Goal: Information Seeking & Learning: Find specific fact

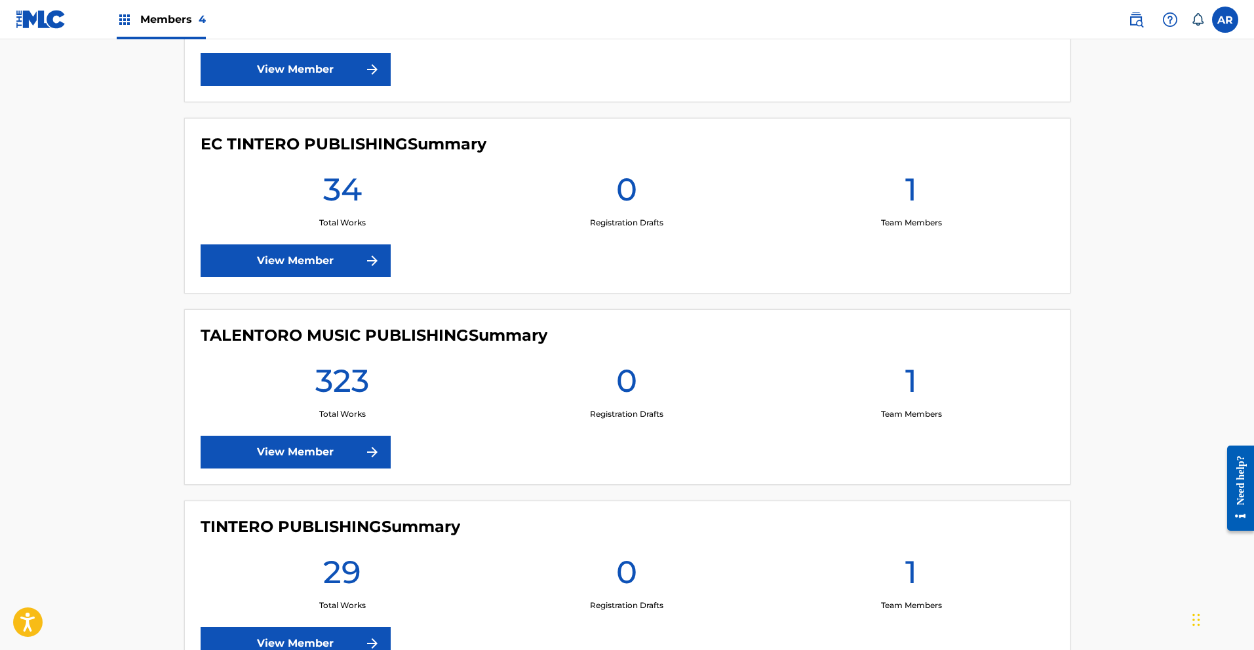
scroll to position [595, 0]
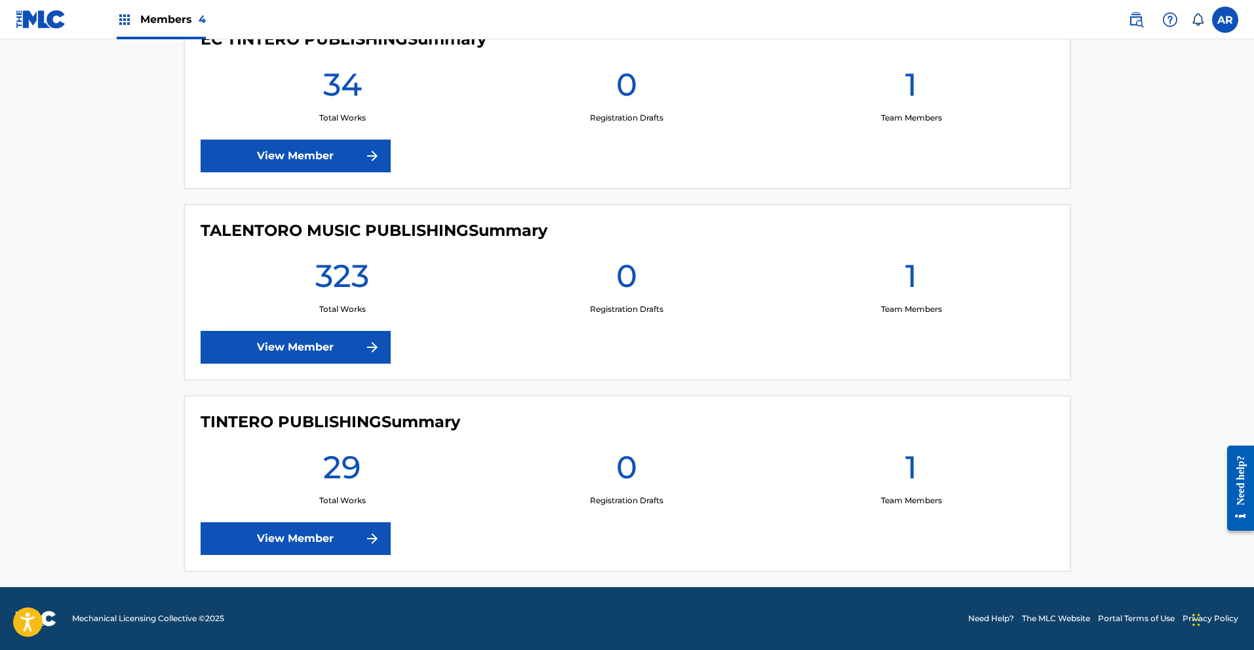
click at [362, 343] on link "View Member" at bounding box center [296, 347] width 190 height 33
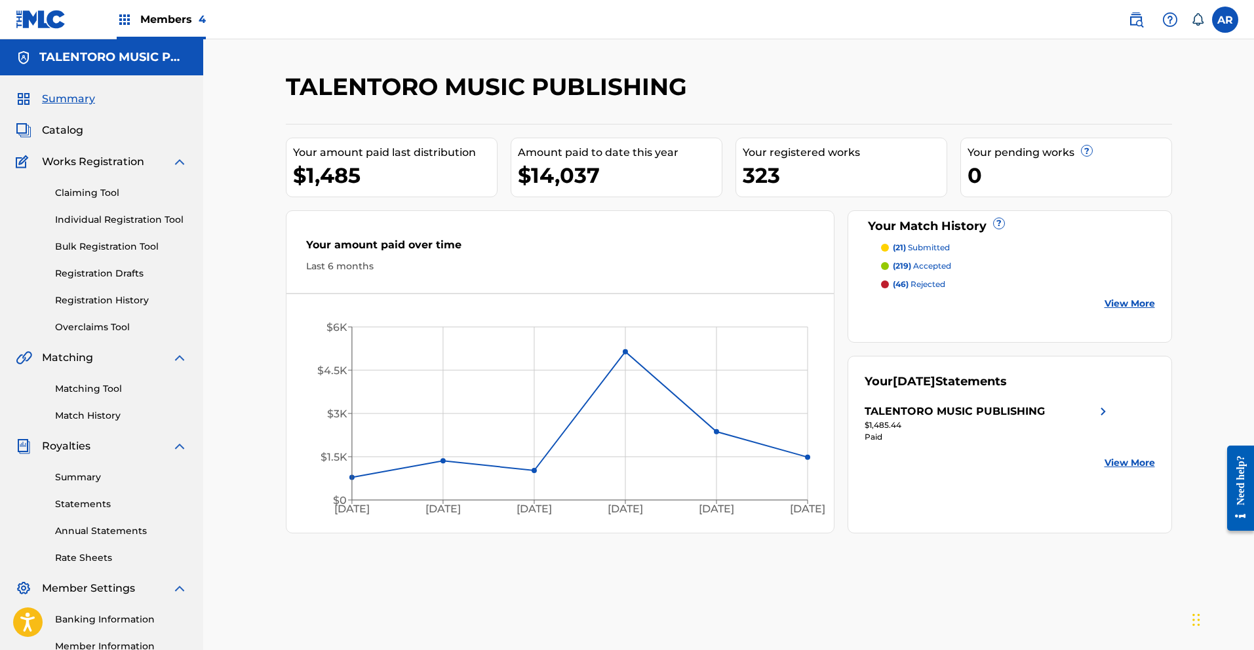
click at [109, 390] on link "Matching Tool" at bounding box center [121, 389] width 132 height 14
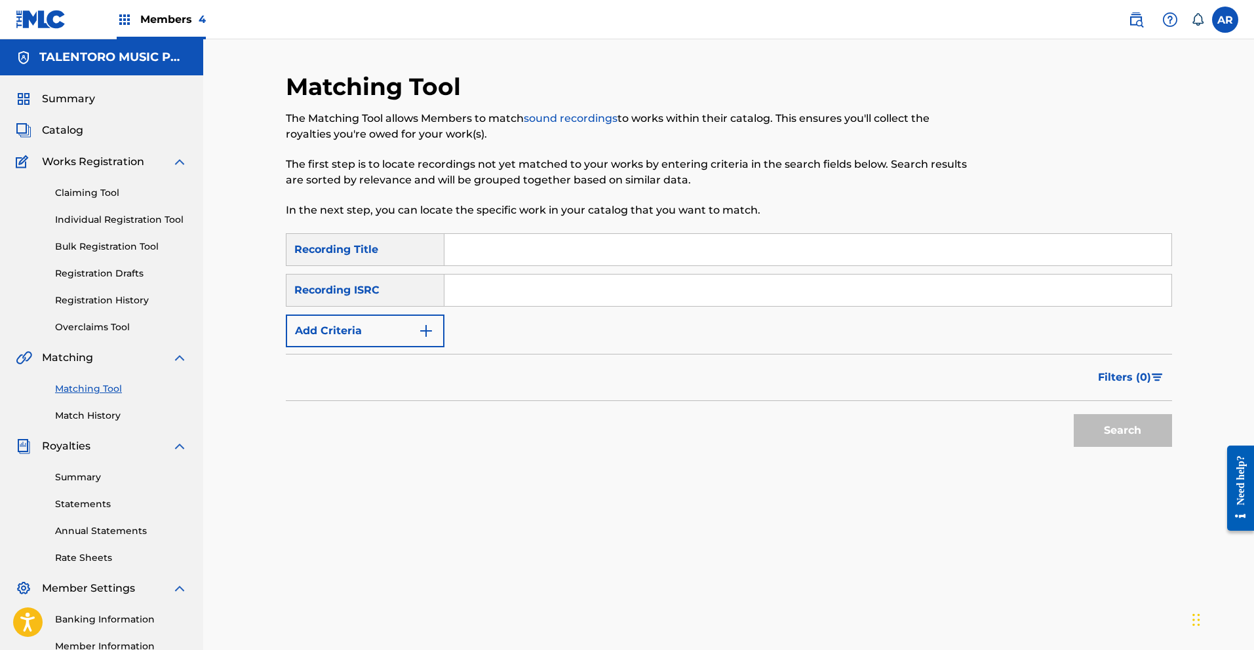
click at [473, 244] on input "Search Form" at bounding box center [807, 249] width 727 height 31
type input "Antes muereta que sencilla"
click at [1073, 414] on button "Search" at bounding box center [1122, 430] width 98 height 33
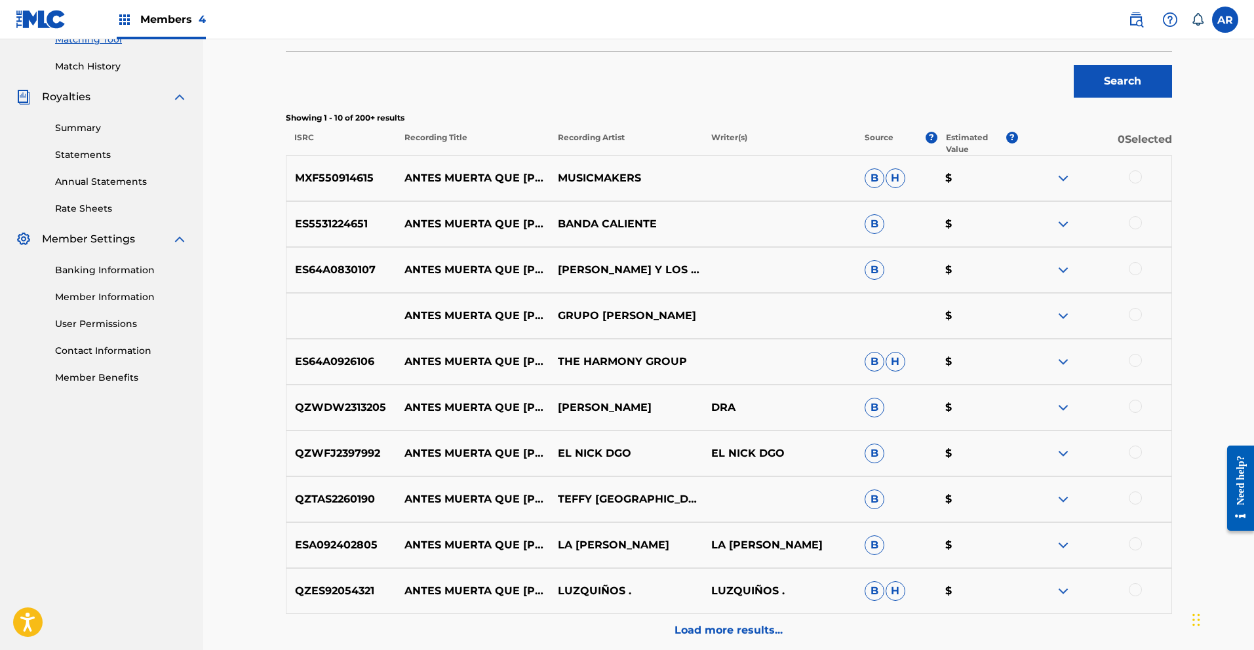
scroll to position [284, 0]
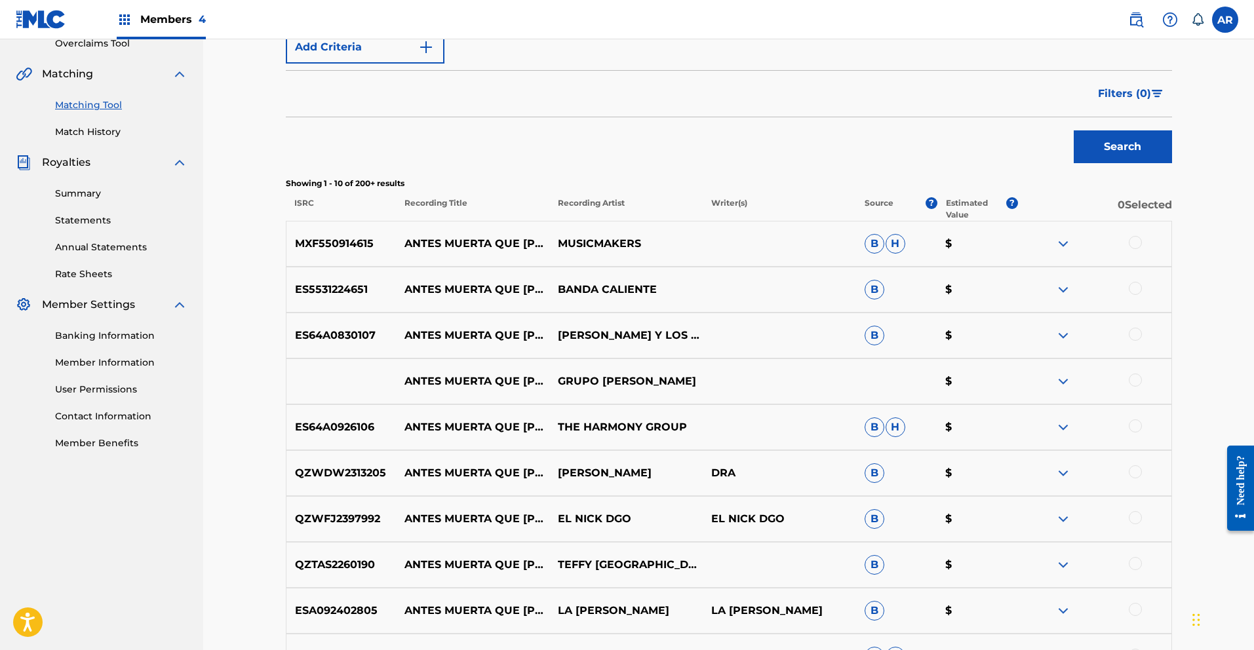
click at [1116, 94] on span "Filters ( 0 )" at bounding box center [1124, 94] width 53 height 16
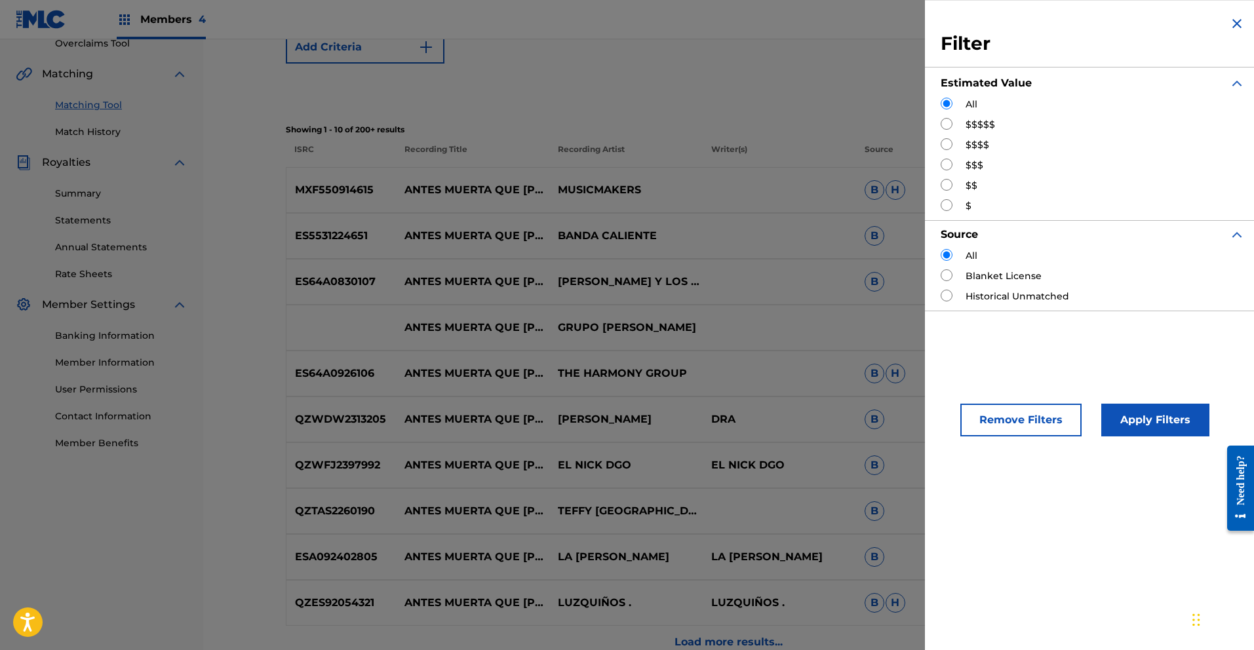
scroll to position [281, 0]
click at [950, 142] on input "Search Form" at bounding box center [946, 144] width 12 height 12
radio input "true"
click at [1148, 418] on button "Apply Filters" at bounding box center [1155, 420] width 108 height 33
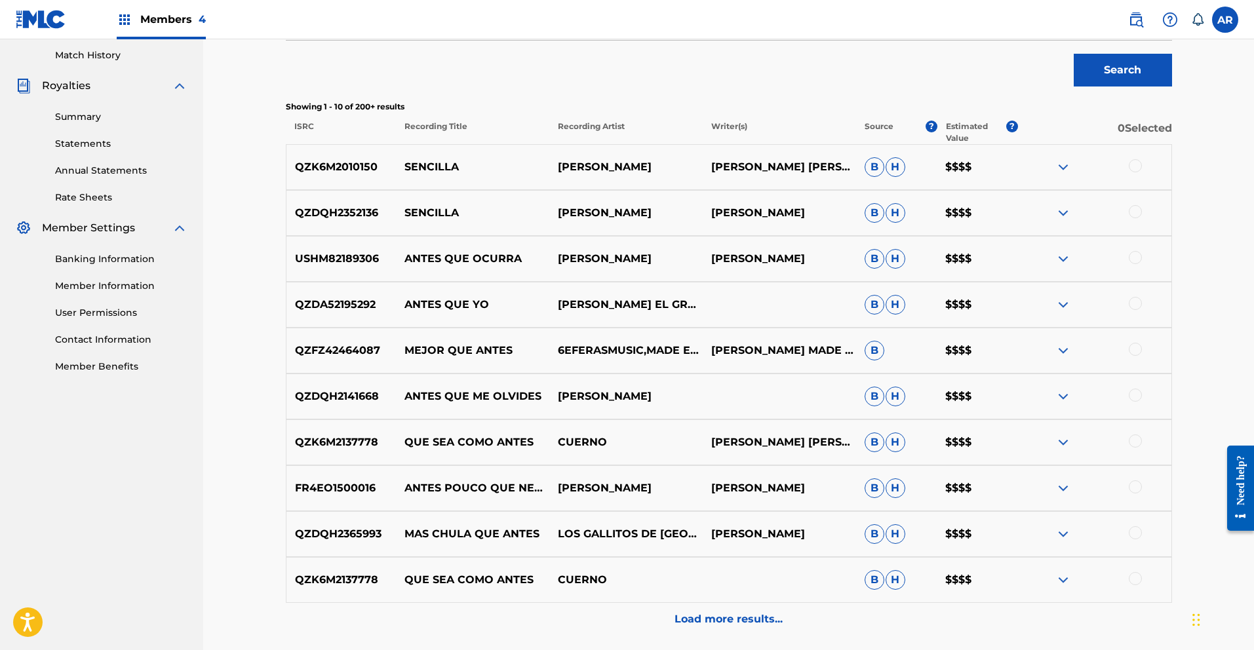
scroll to position [0, 0]
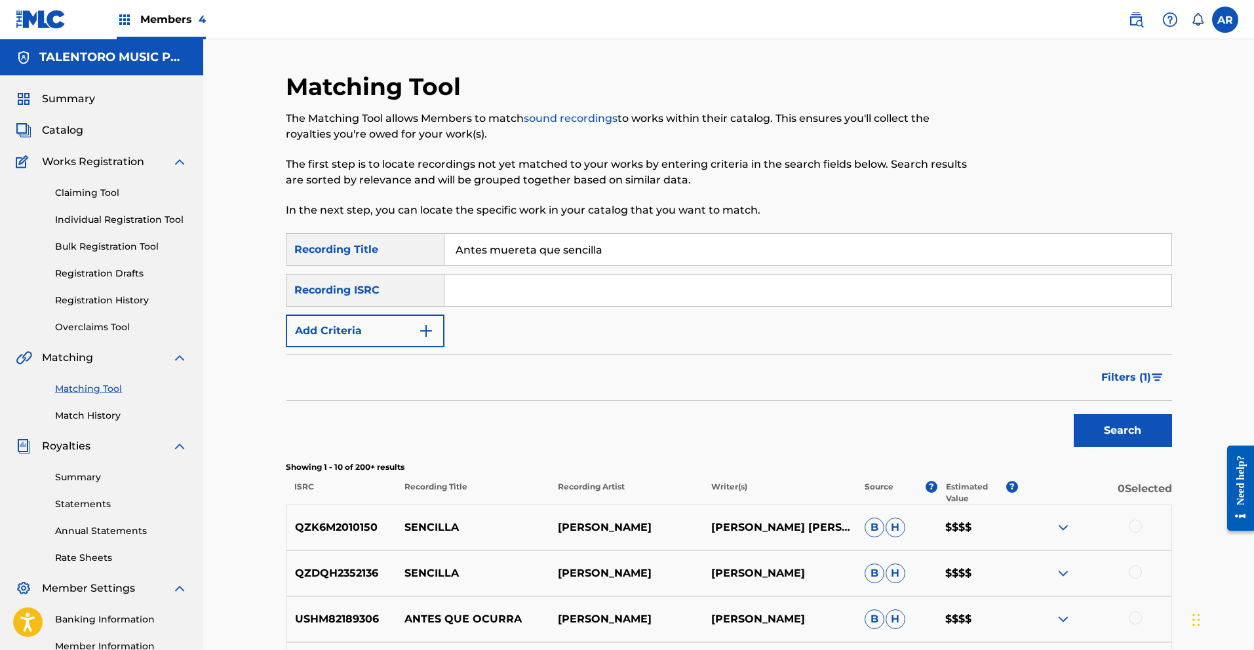
click at [1138, 377] on span "Filters ( 1 )" at bounding box center [1126, 378] width 50 height 16
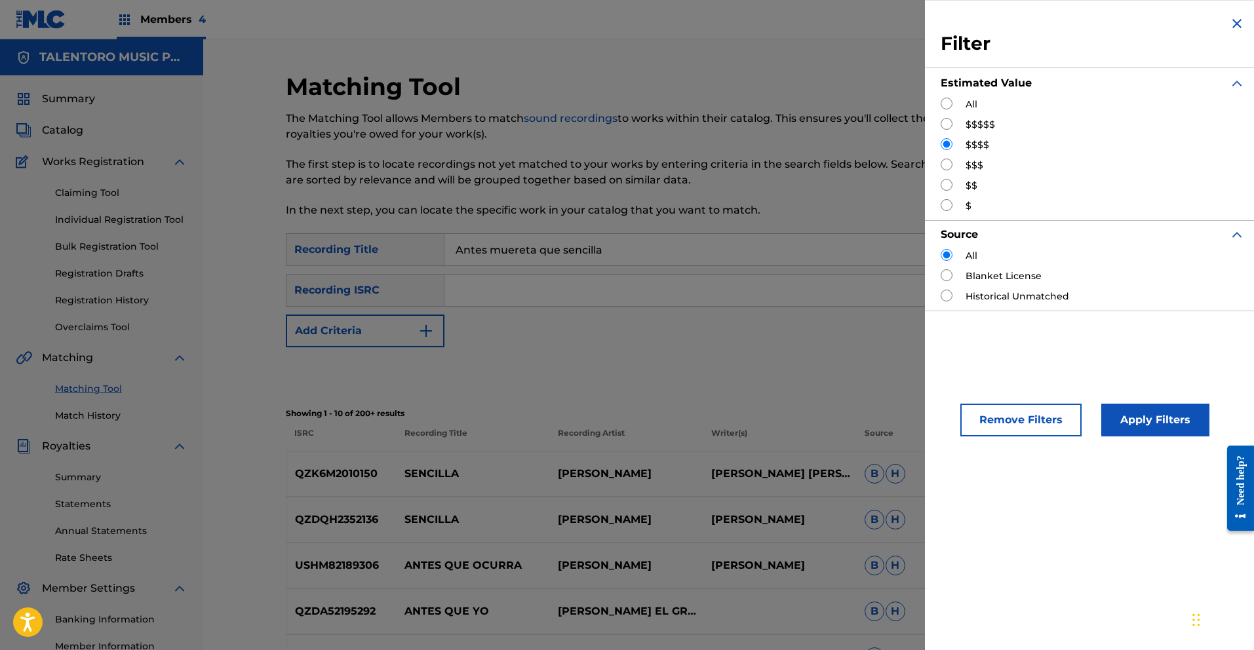
click at [950, 165] on input "Search Form" at bounding box center [946, 165] width 12 height 12
radio input "true"
click at [1161, 414] on button "Apply Filters" at bounding box center [1155, 420] width 108 height 33
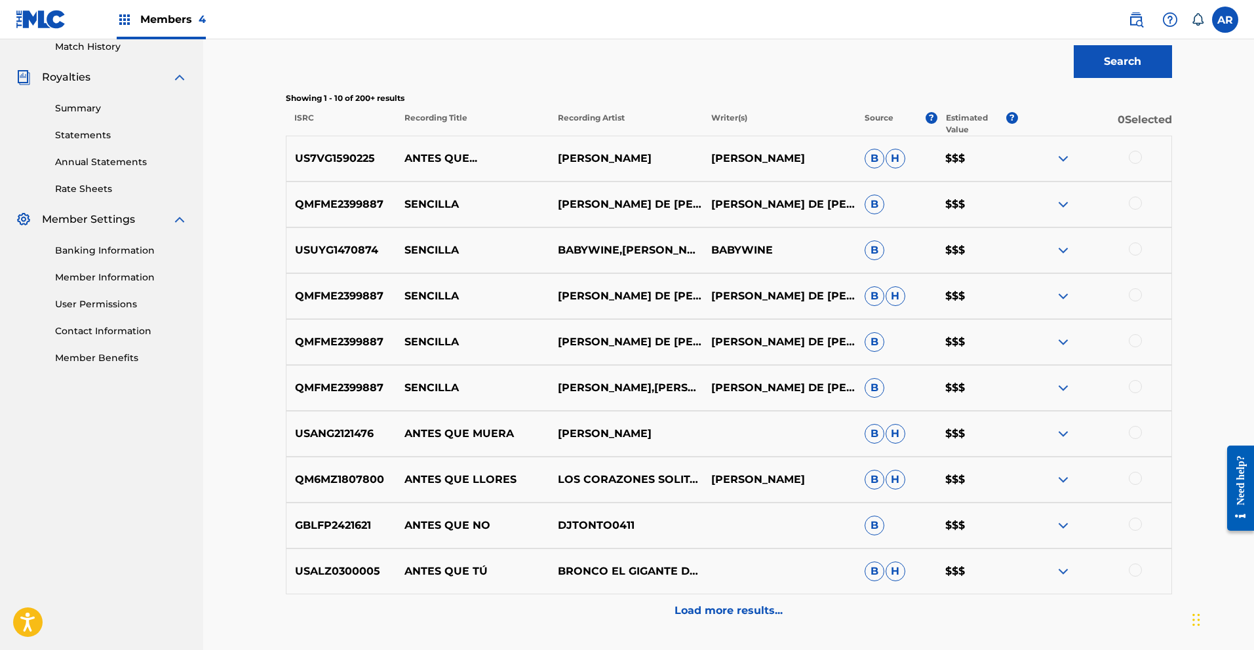
scroll to position [412, 0]
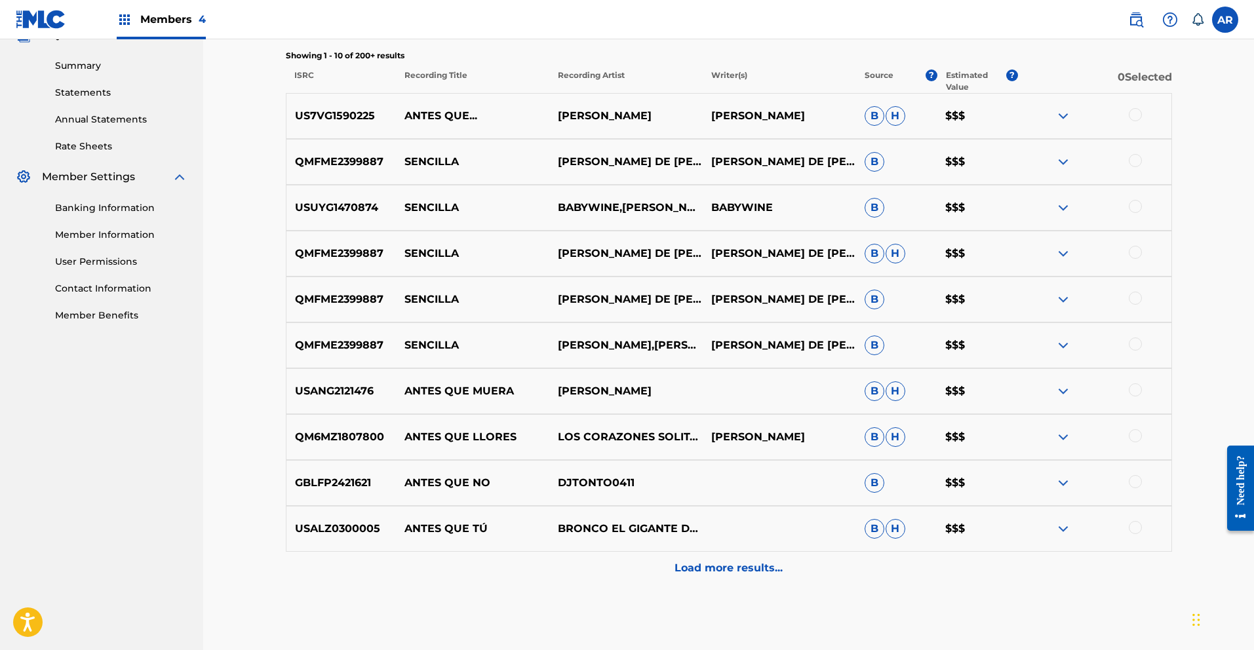
click at [1065, 115] on img at bounding box center [1063, 116] width 16 height 16
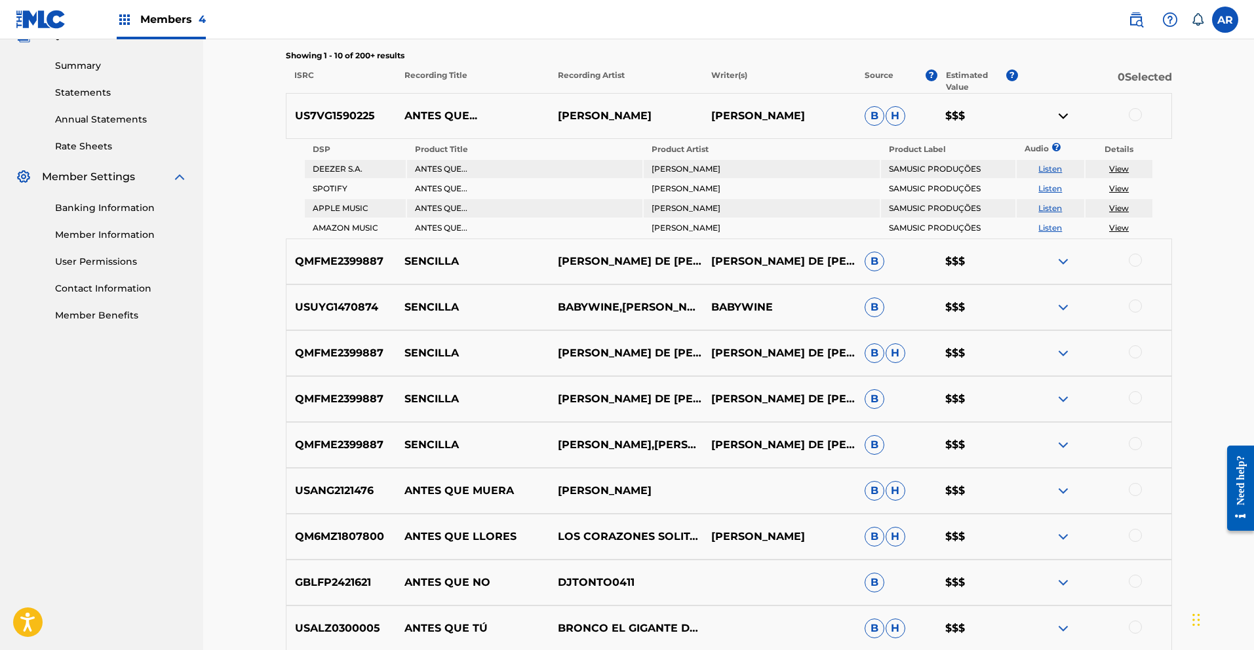
click at [1051, 187] on link "Listen" at bounding box center [1050, 188] width 24 height 10
click at [1067, 116] on img at bounding box center [1063, 116] width 16 height 16
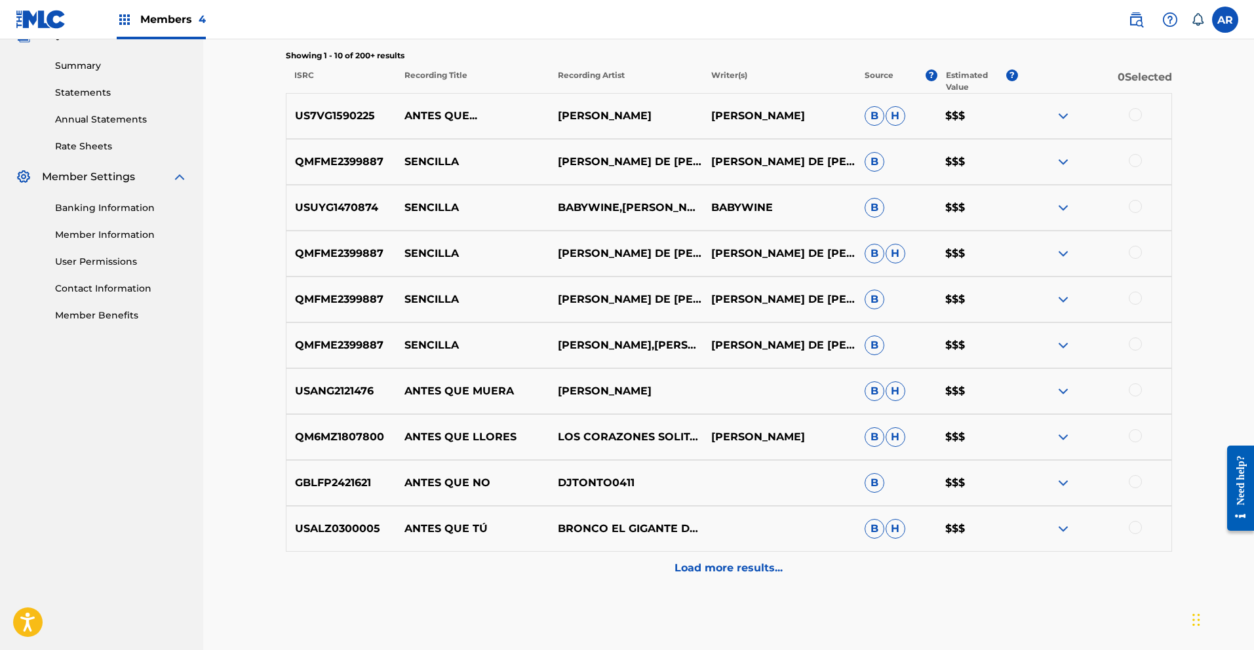
scroll to position [0, 0]
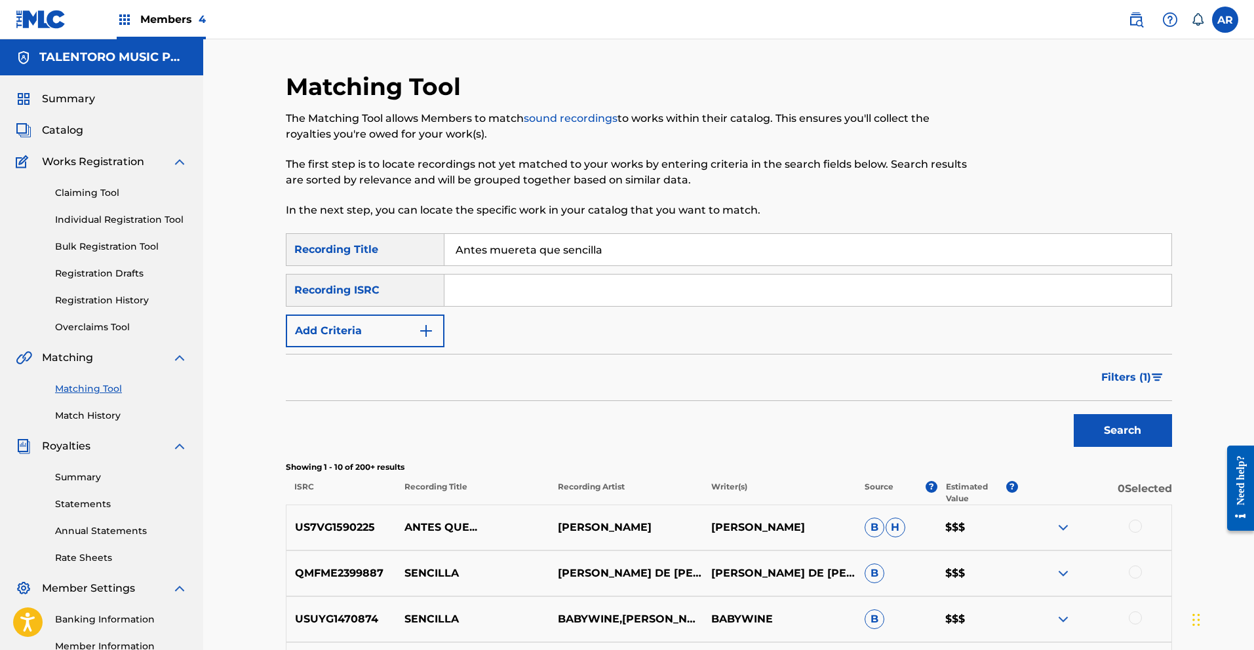
click at [1137, 373] on span "Filters ( 1 )" at bounding box center [1126, 378] width 50 height 16
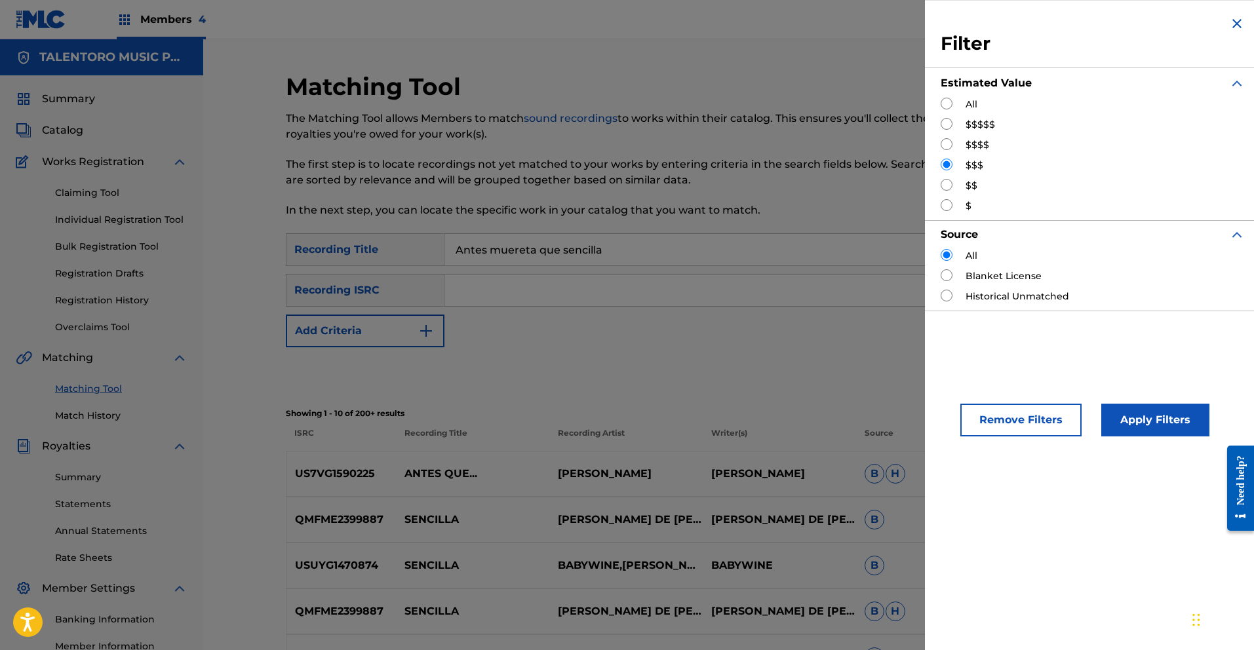
click at [948, 182] on input "Search Form" at bounding box center [946, 185] width 12 height 12
radio input "true"
click at [1164, 420] on button "Apply Filters" at bounding box center [1155, 420] width 108 height 33
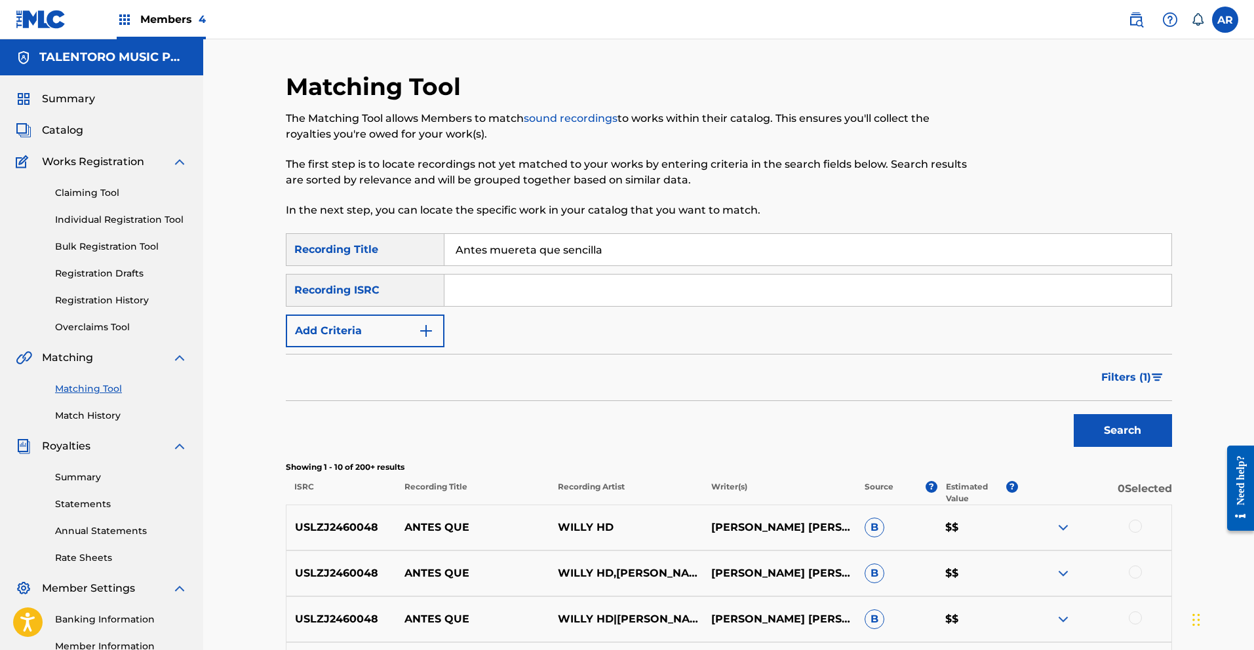
click at [1147, 374] on span "Filters ( 1 )" at bounding box center [1126, 378] width 50 height 16
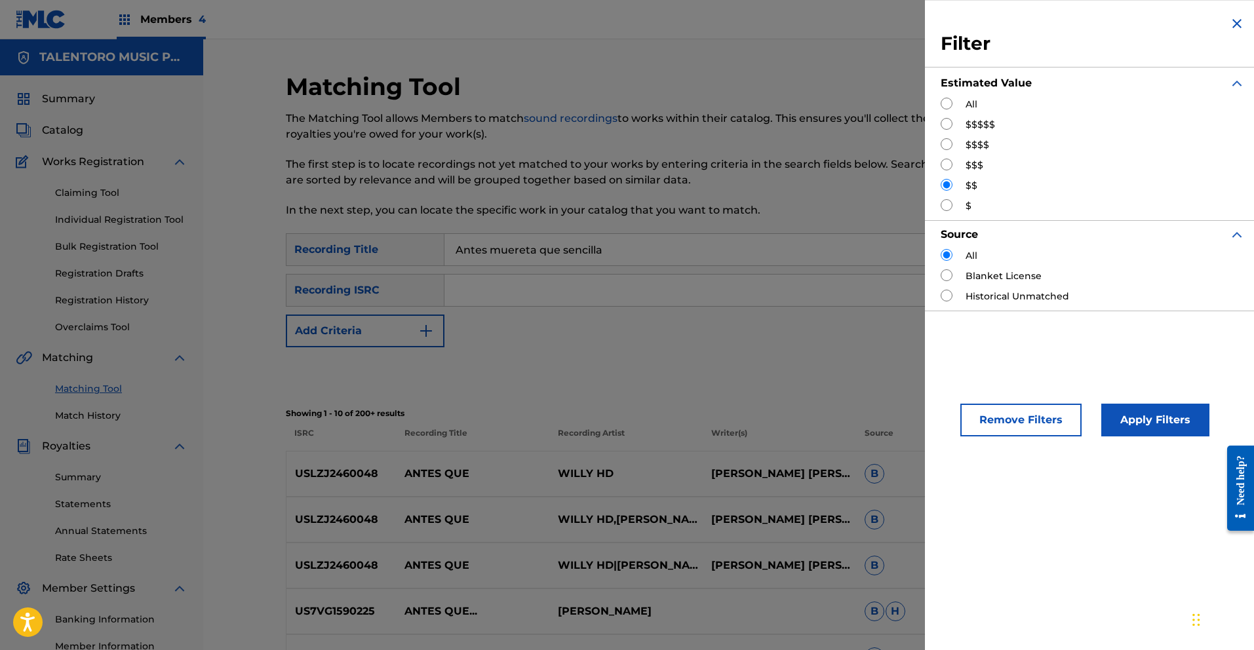
click at [951, 164] on input "Search Form" at bounding box center [946, 165] width 12 height 12
radio input "true"
click at [1230, 19] on img "Search Form" at bounding box center [1237, 24] width 16 height 16
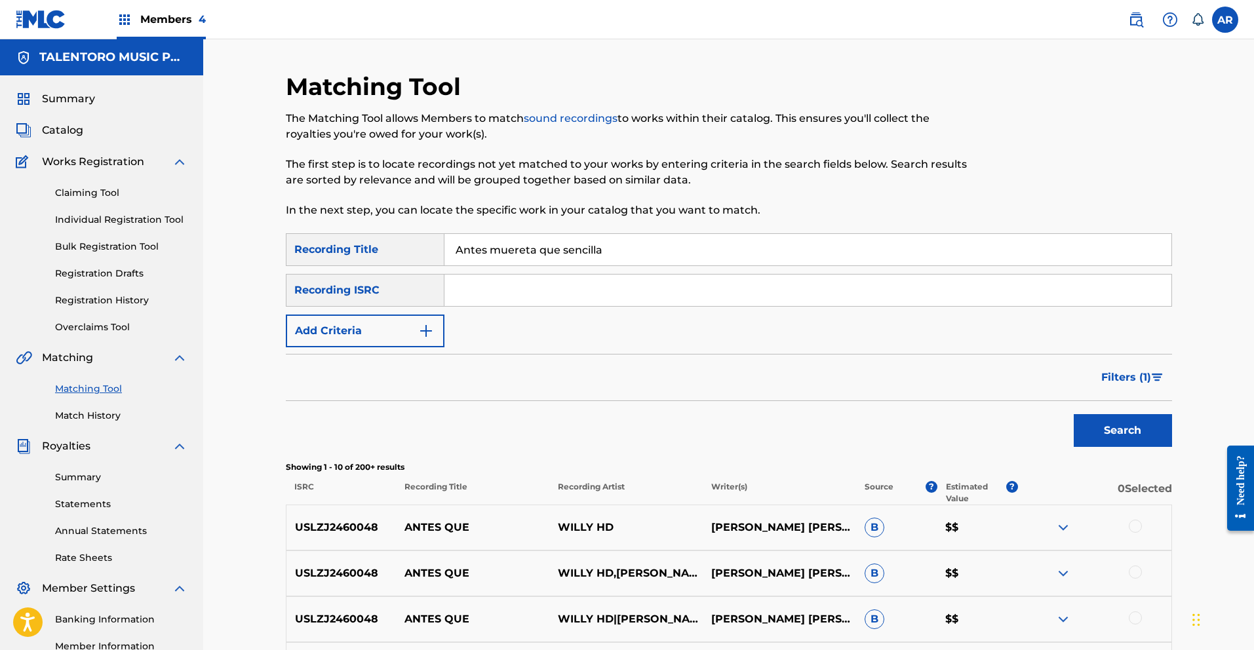
click at [1130, 18] on img at bounding box center [1136, 20] width 16 height 16
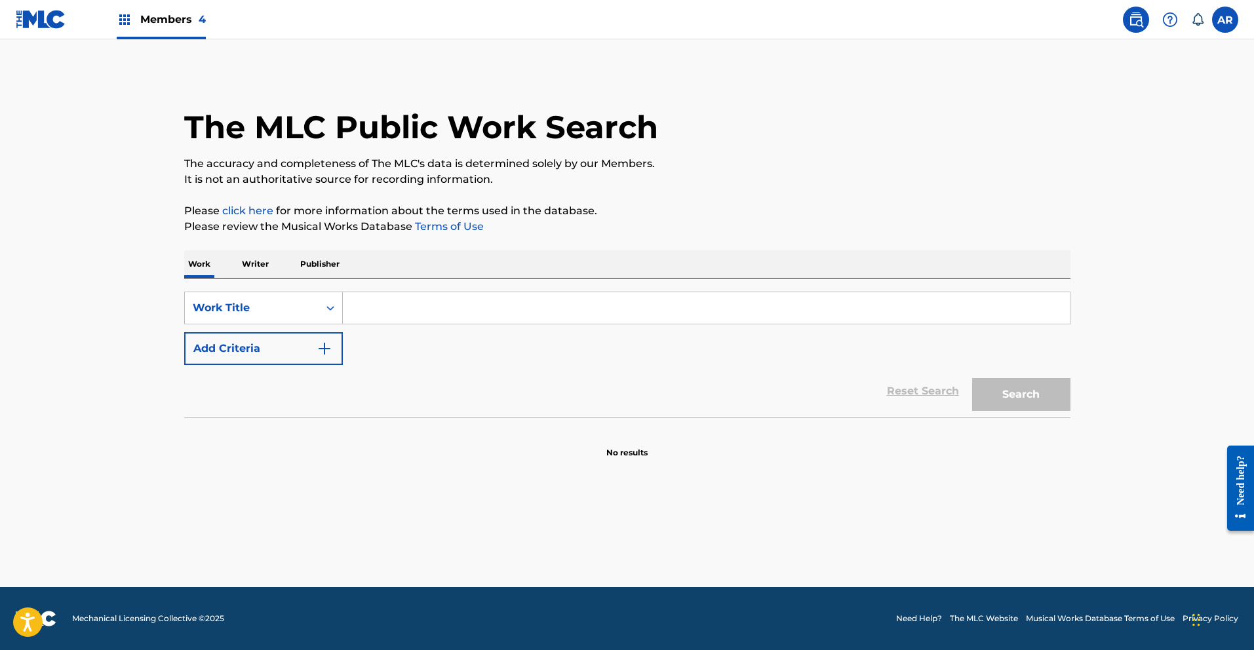
click at [258, 265] on p "Writer" at bounding box center [255, 264] width 35 height 28
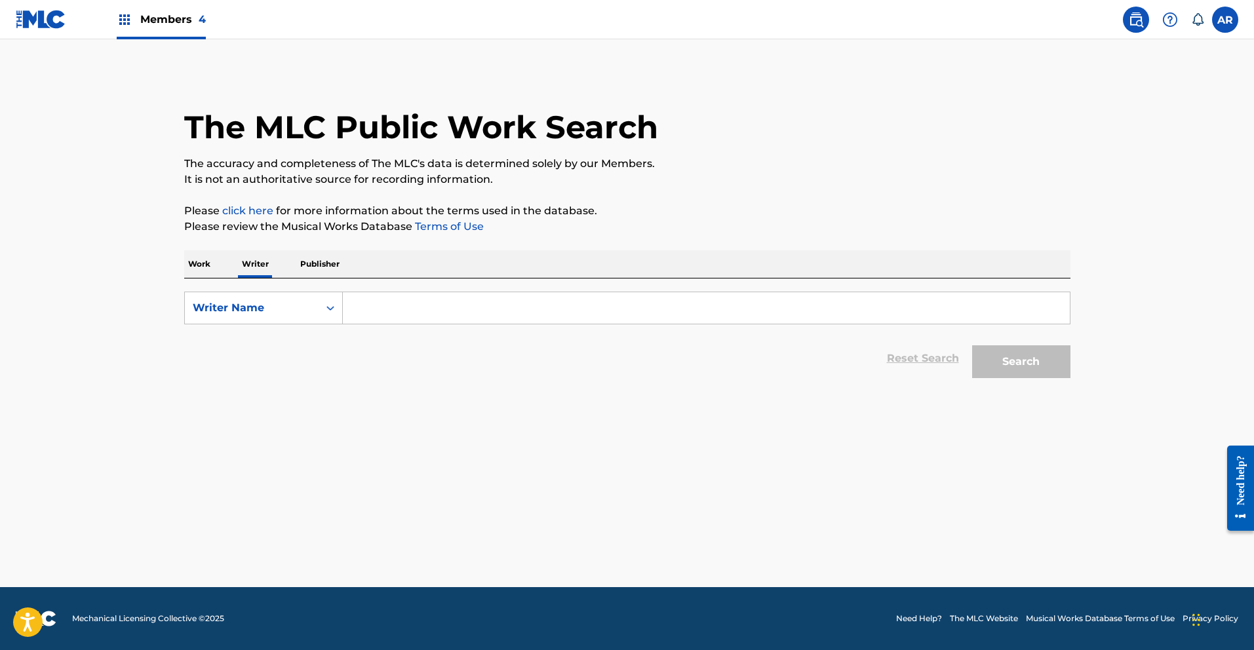
click at [208, 263] on p "Work" at bounding box center [199, 264] width 30 height 28
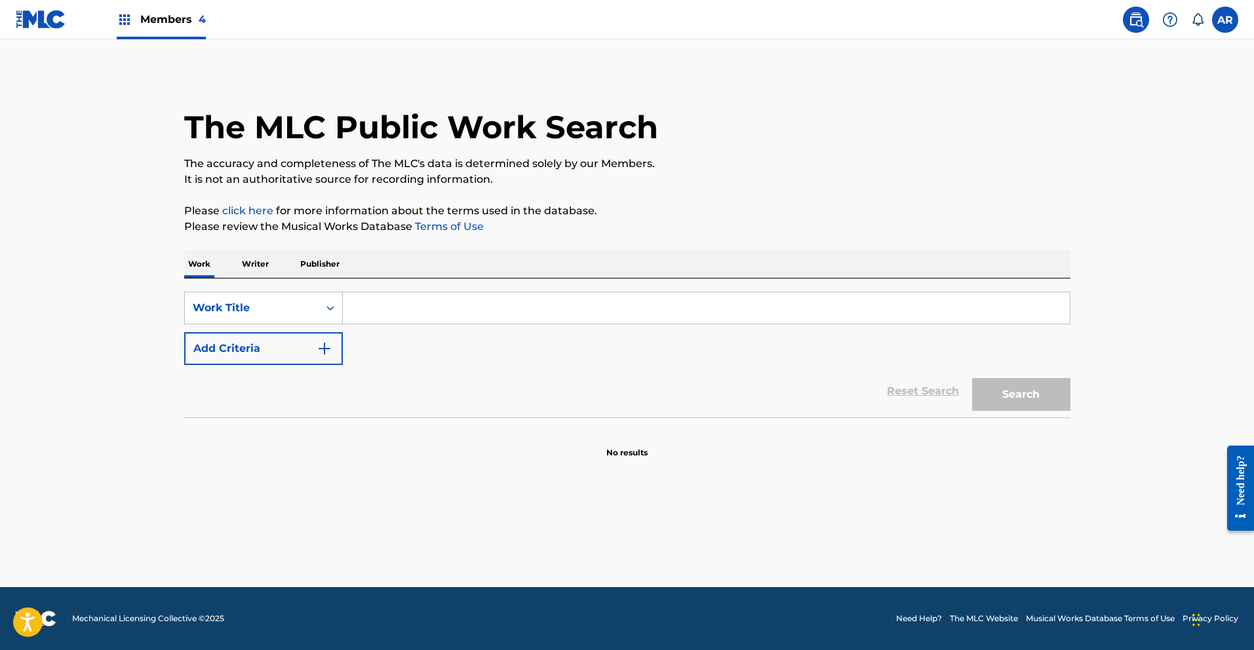
click at [425, 307] on input "Search Form" at bounding box center [706, 307] width 727 height 31
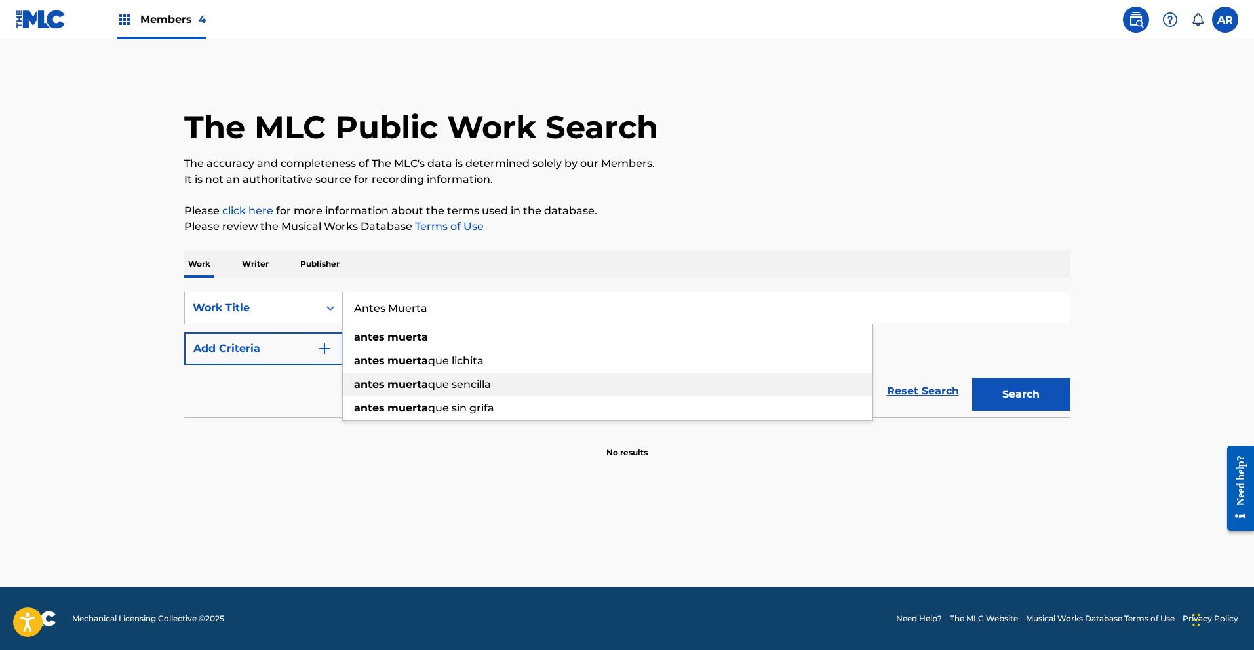
click at [416, 380] on strong "muerta" at bounding box center [407, 384] width 41 height 12
type input "antes muerta que sencilla"
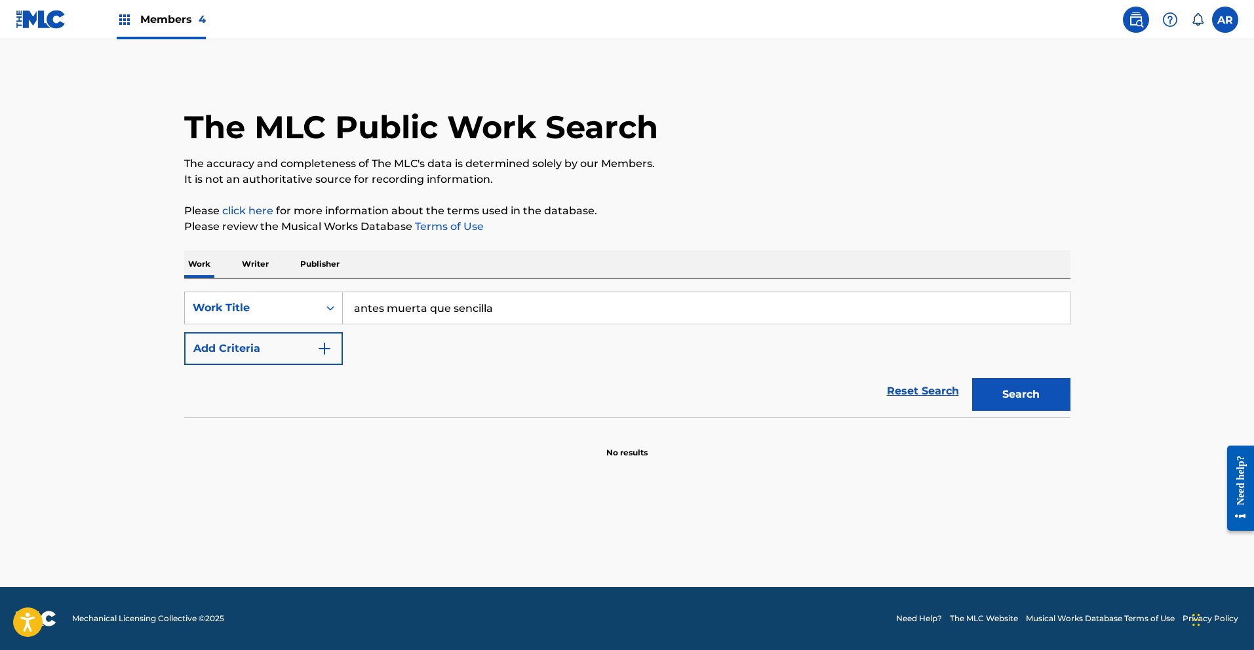
click at [1022, 386] on button "Search" at bounding box center [1021, 394] width 98 height 33
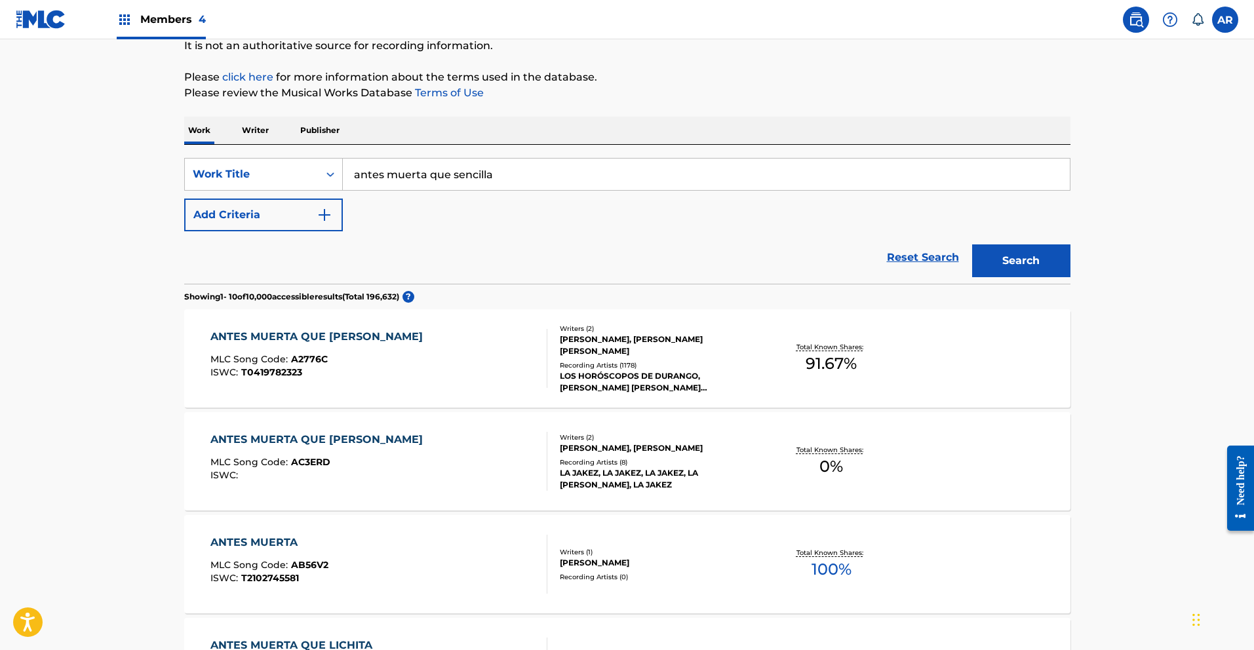
scroll to position [197, 0]
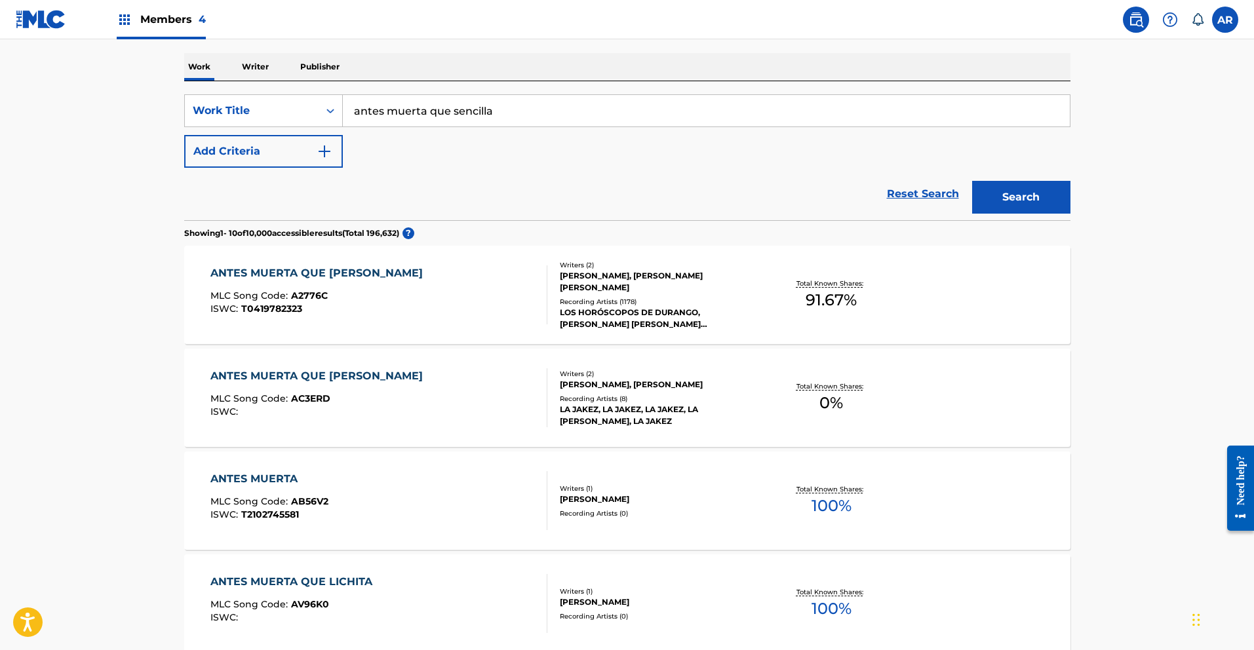
click at [282, 373] on div "ANTES MUERTA QUE SENCILLA" at bounding box center [319, 376] width 219 height 16
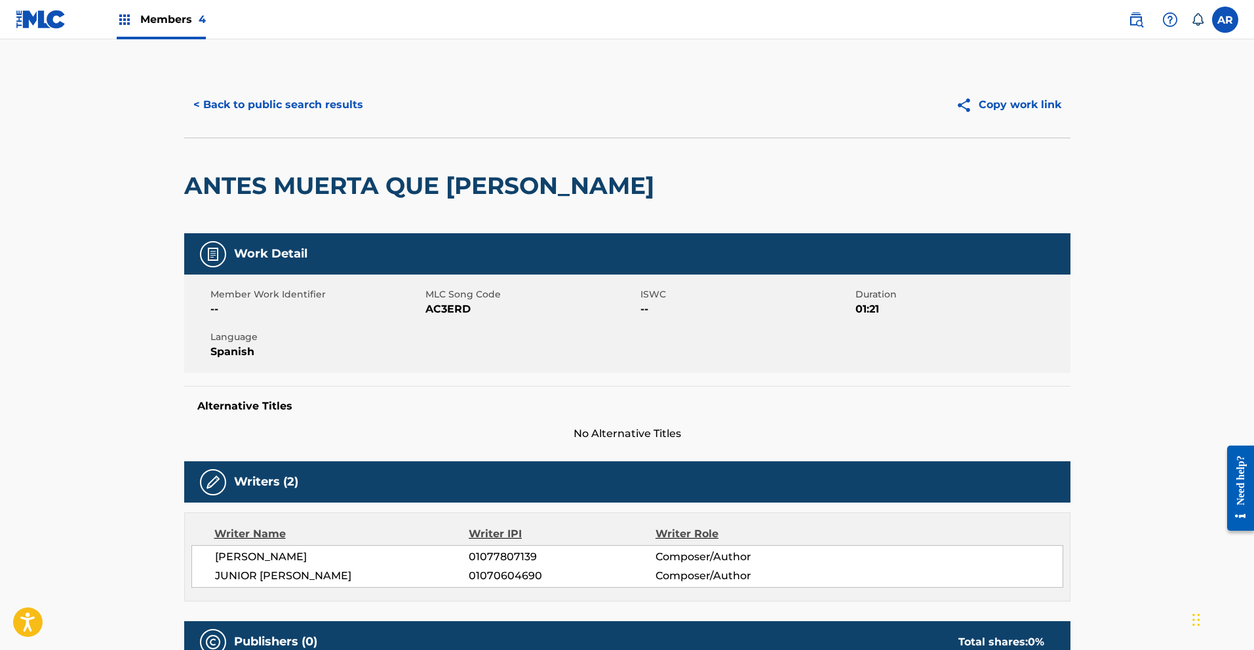
click at [246, 99] on button "< Back to public search results" at bounding box center [278, 104] width 188 height 33
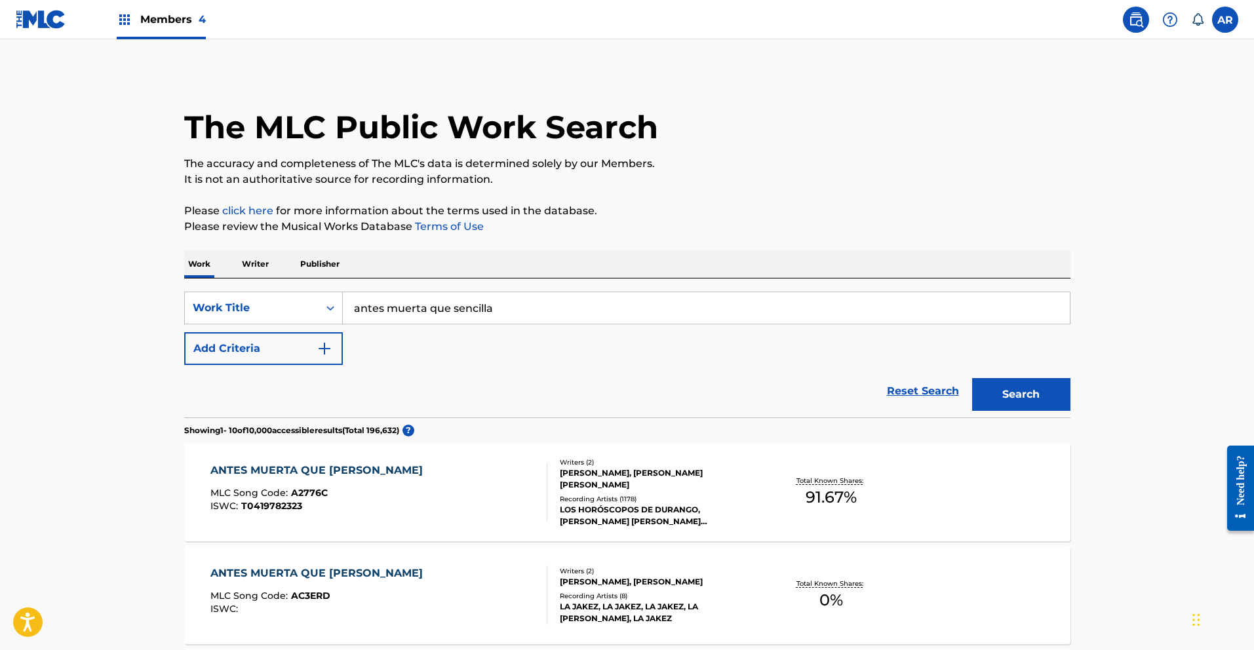
scroll to position [197, 0]
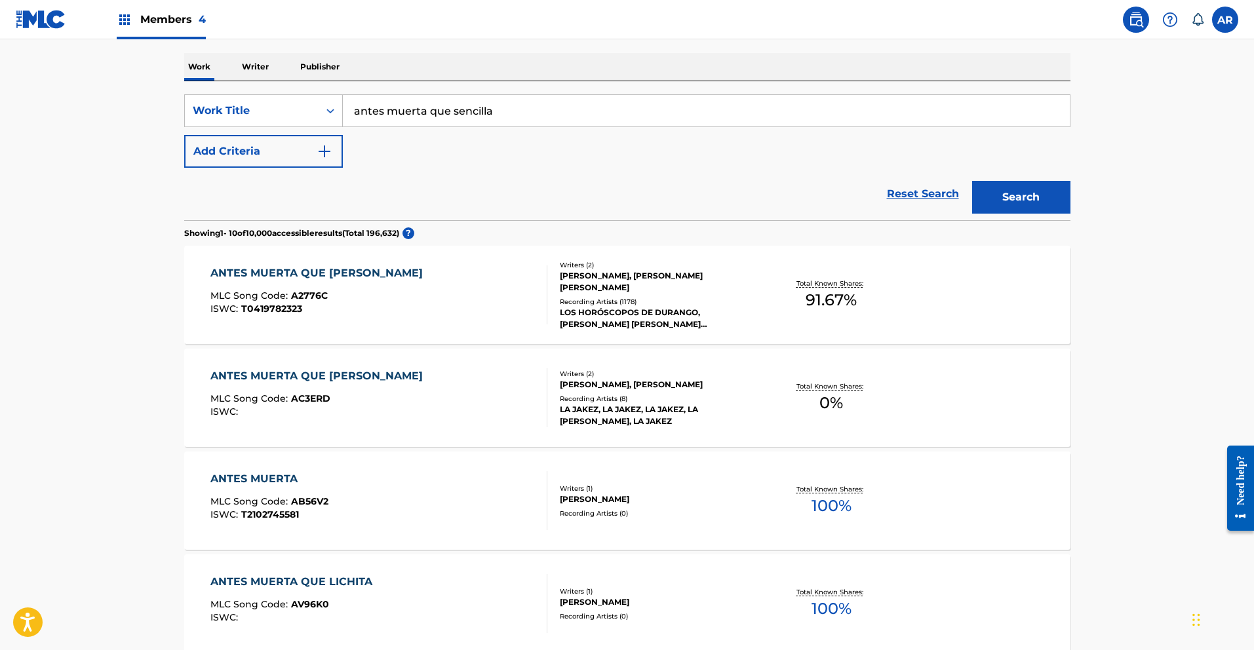
click at [337, 270] on div "ANTES MUERTA QUE SENCILLA" at bounding box center [319, 273] width 219 height 16
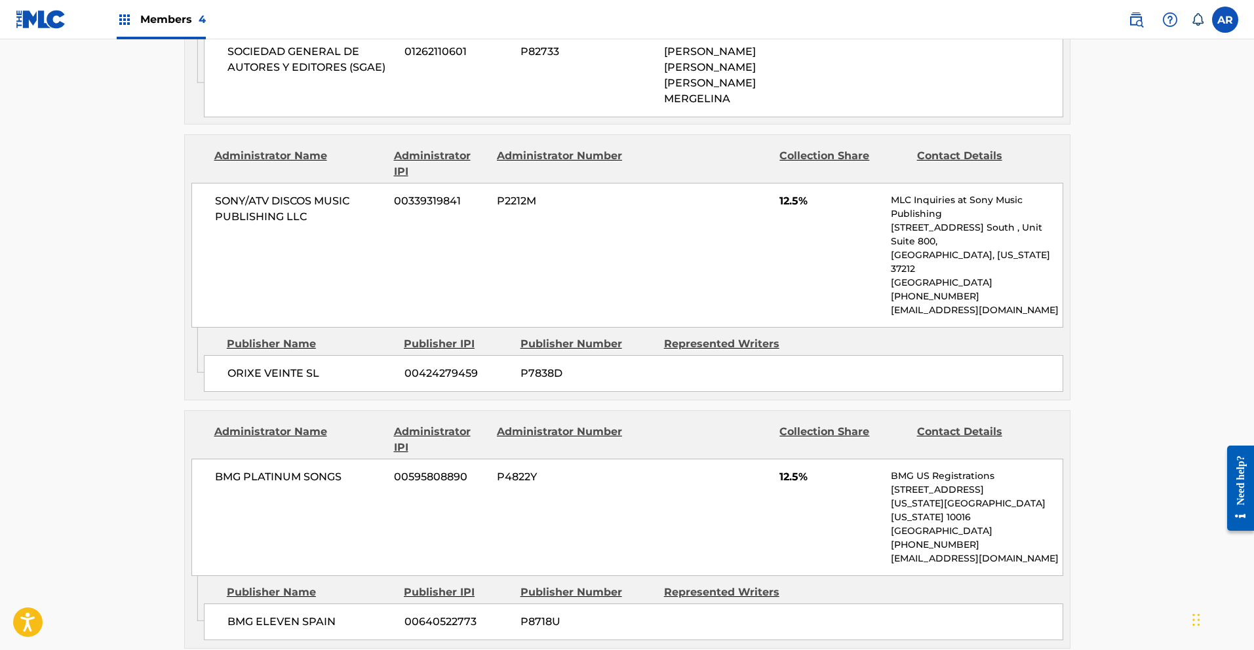
scroll to position [458, 0]
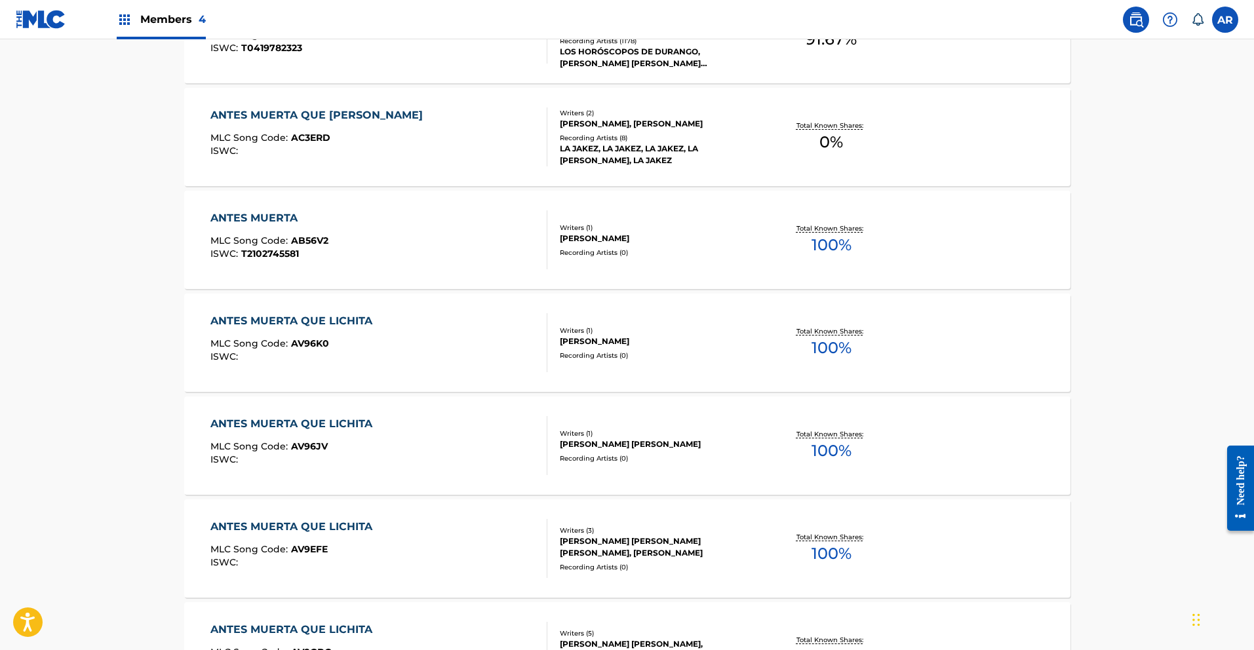
scroll to position [197, 0]
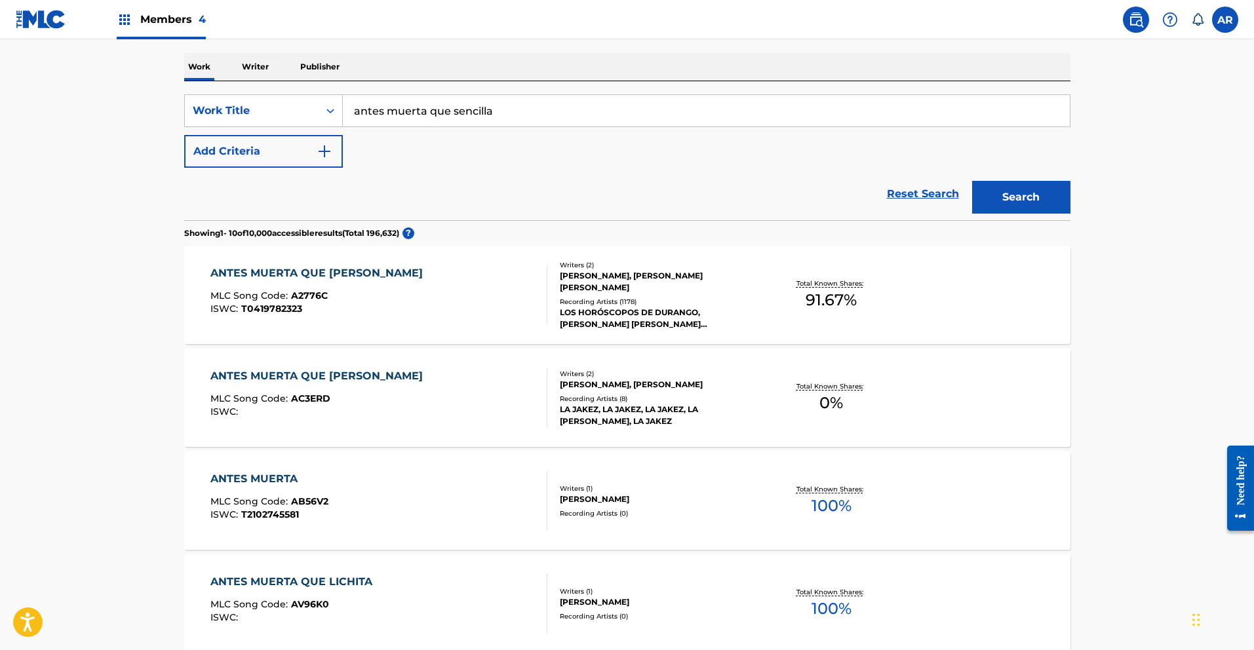
click at [364, 376] on div "ANTES MUERTA QUE SENCILLA" at bounding box center [319, 376] width 219 height 16
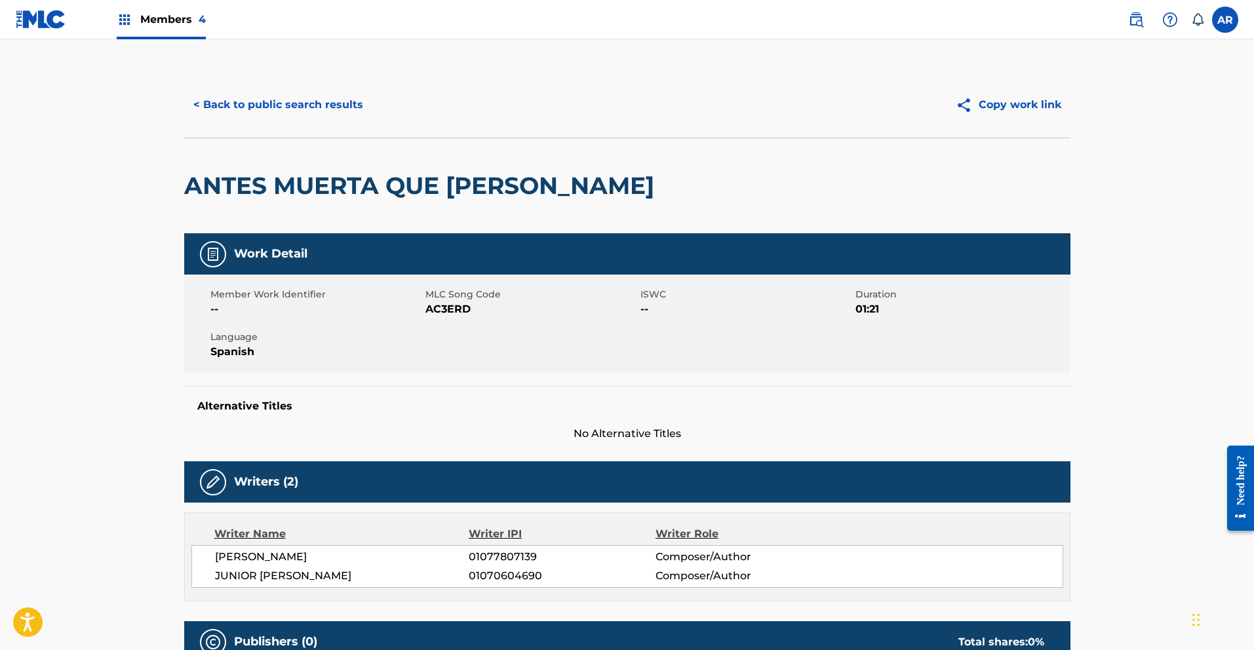
click at [278, 103] on button "< Back to public search results" at bounding box center [278, 104] width 188 height 33
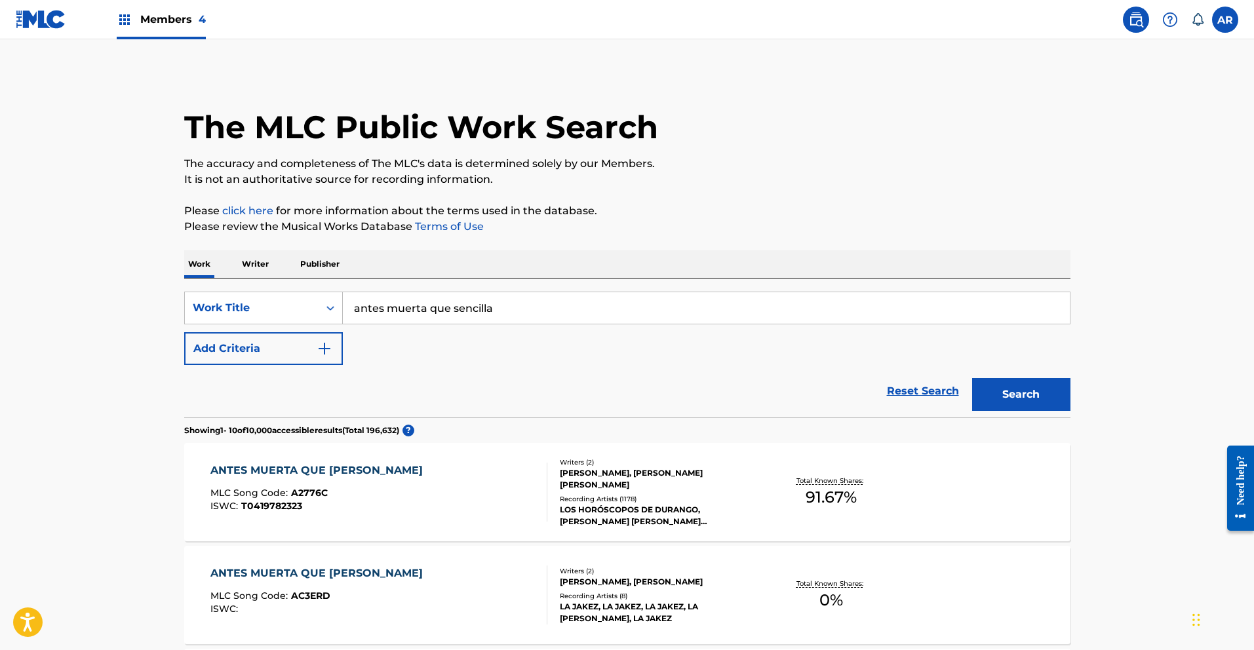
scroll to position [197, 0]
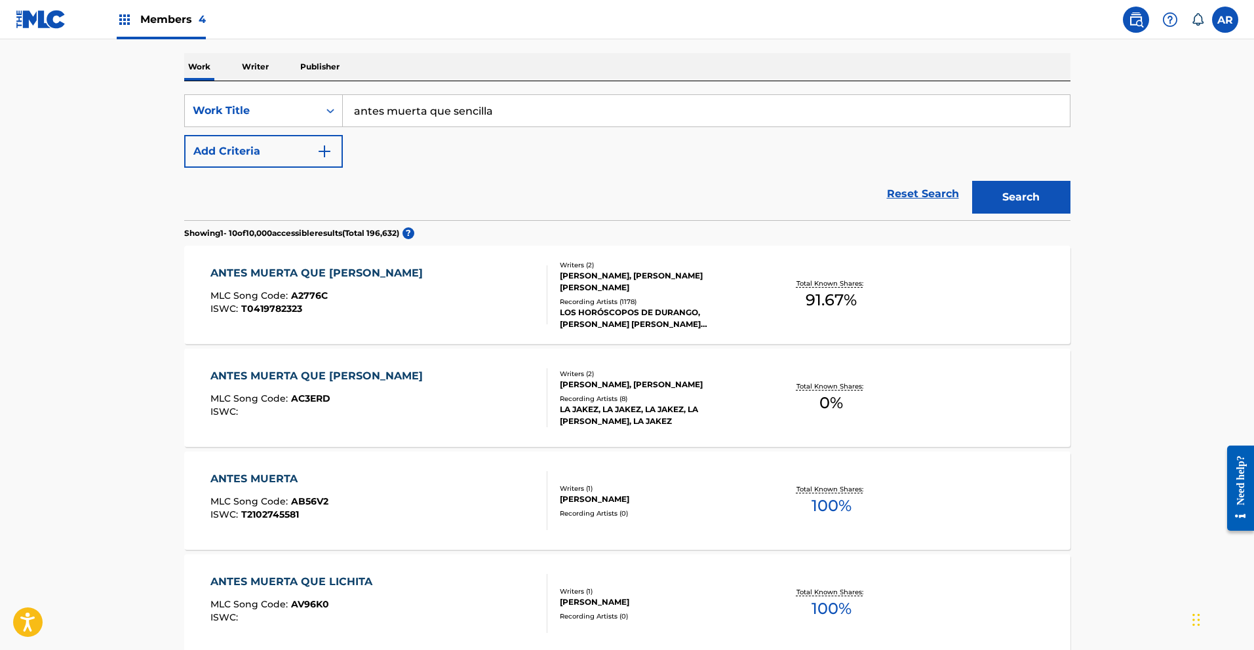
click at [263, 69] on p "Writer" at bounding box center [255, 67] width 35 height 28
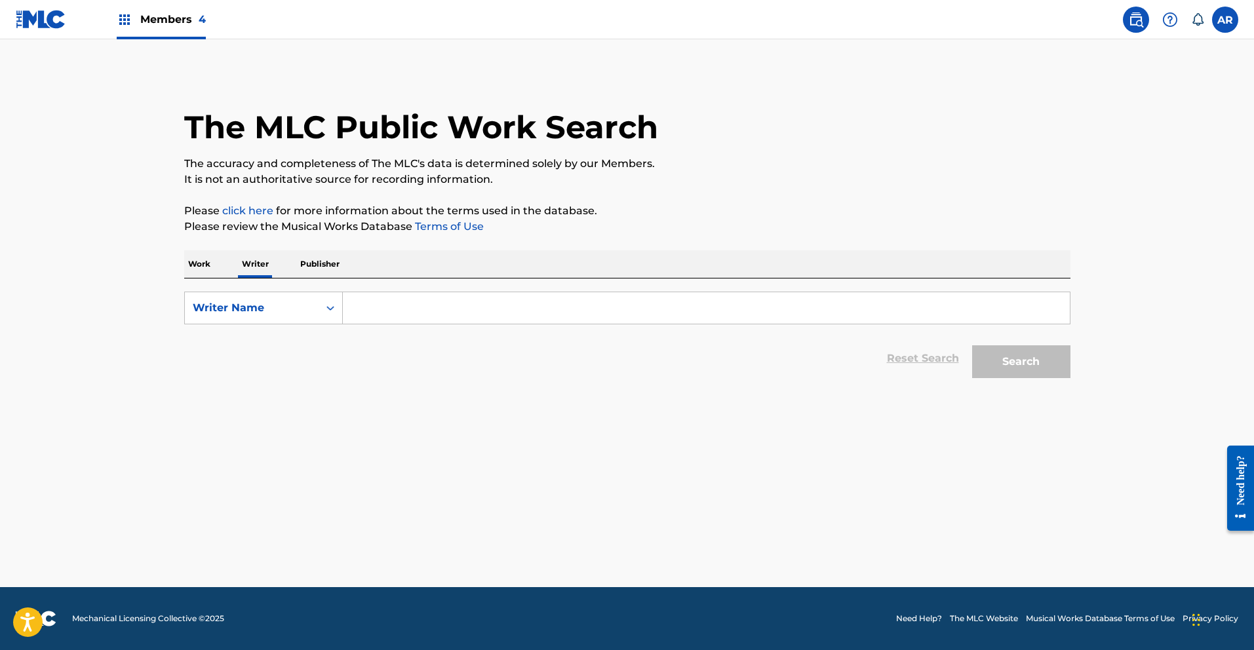
click at [488, 303] on input "Search Form" at bounding box center [706, 307] width 727 height 31
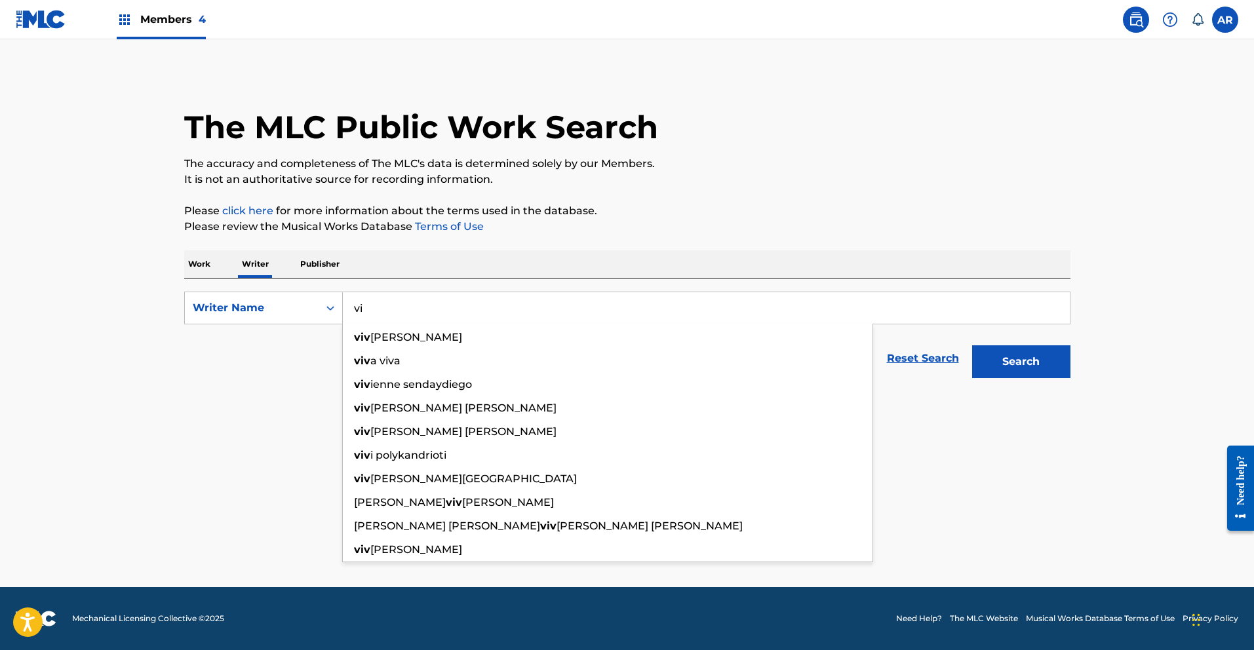
type input "v"
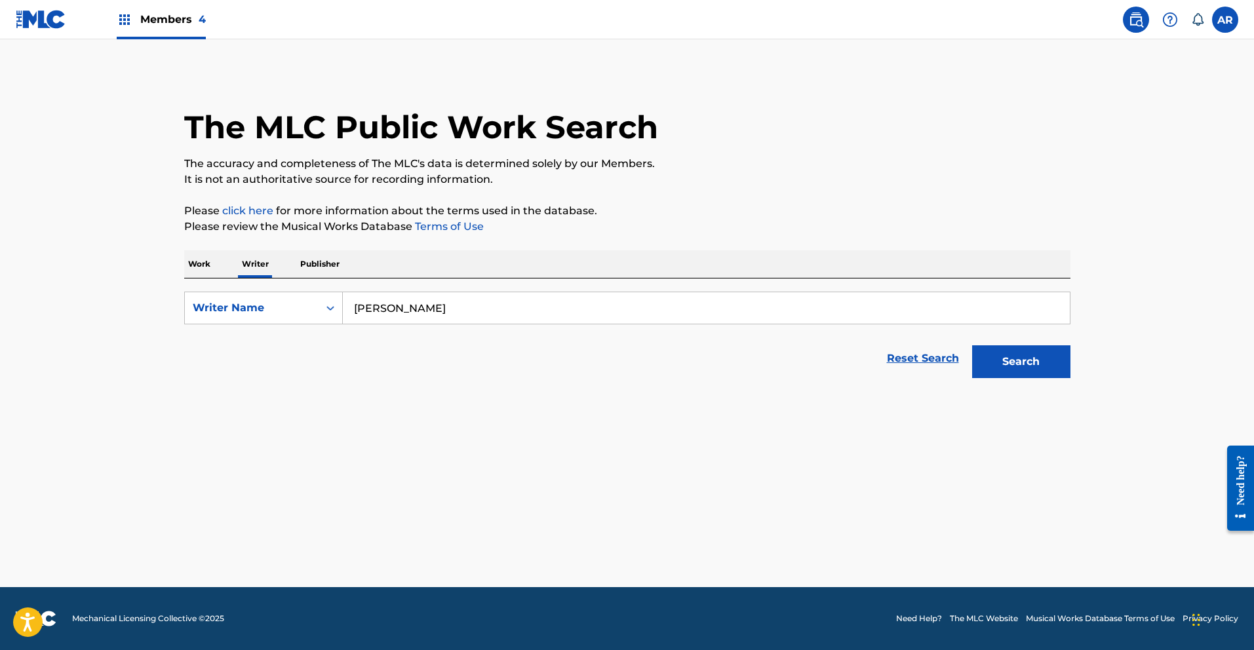
click at [972, 345] on button "Search" at bounding box center [1021, 361] width 98 height 33
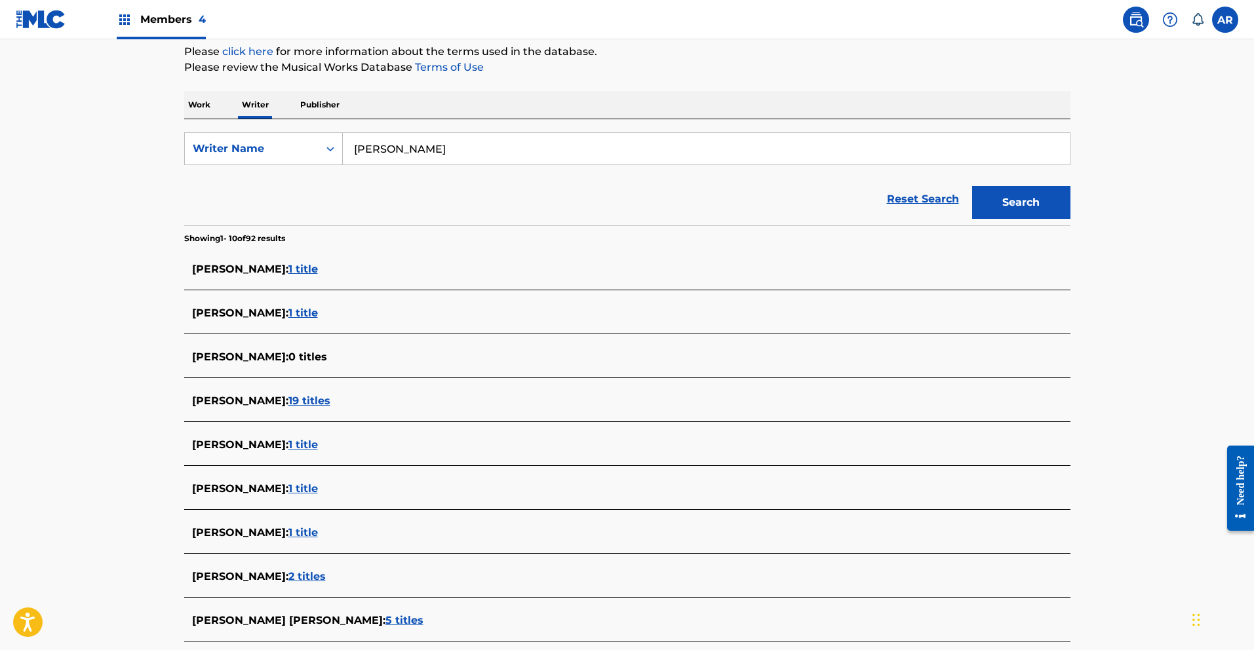
scroll to position [130, 0]
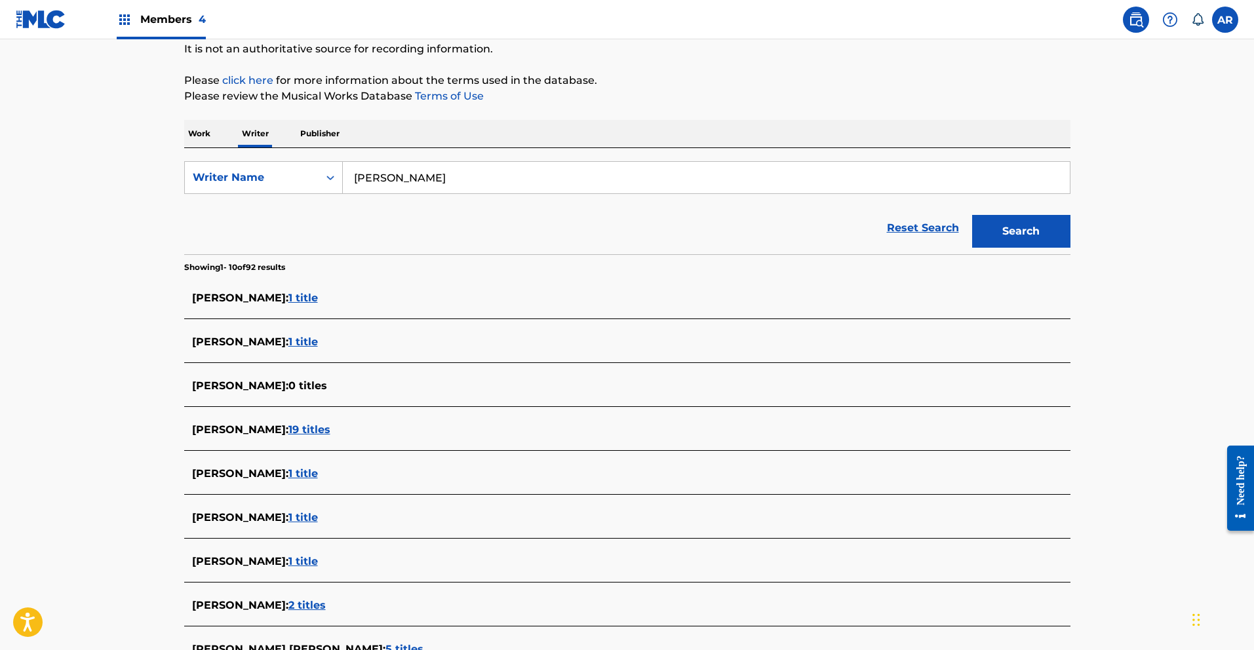
click at [379, 178] on input "vivki terrazas" at bounding box center [706, 177] width 727 height 31
type input "marisol terrazas"
click at [387, 210] on strong "marisol" at bounding box center [401, 207] width 94 height 12
click at [994, 229] on button "Search" at bounding box center [1021, 231] width 98 height 33
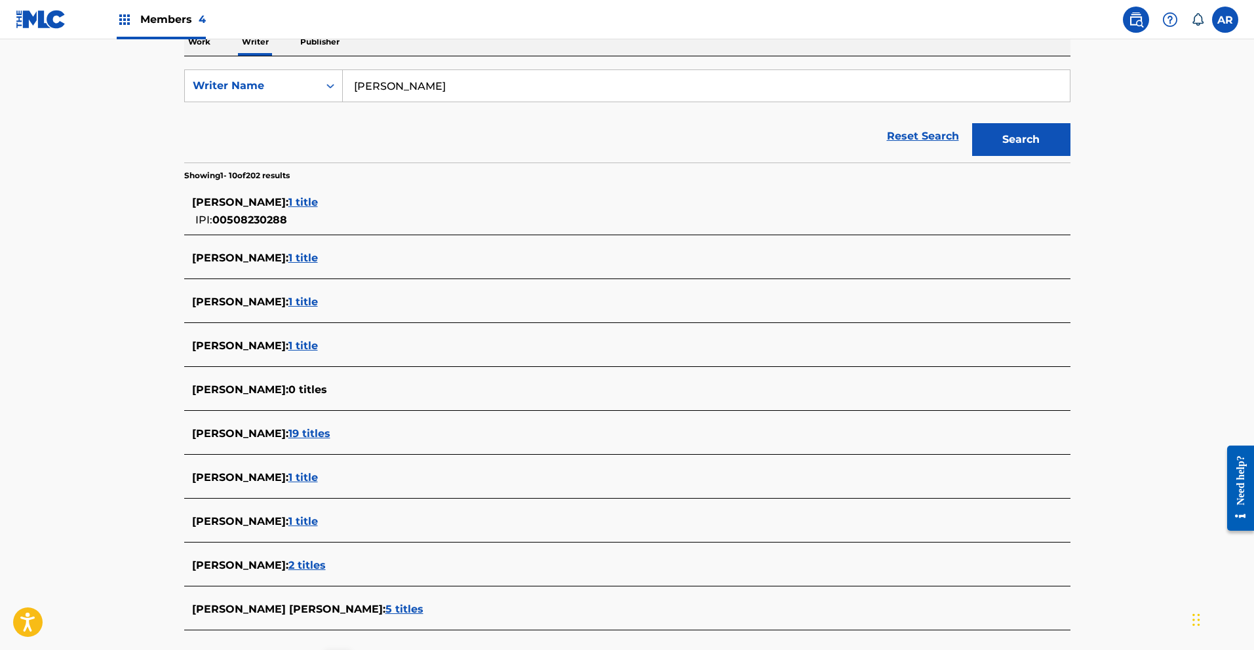
scroll to position [311, 0]
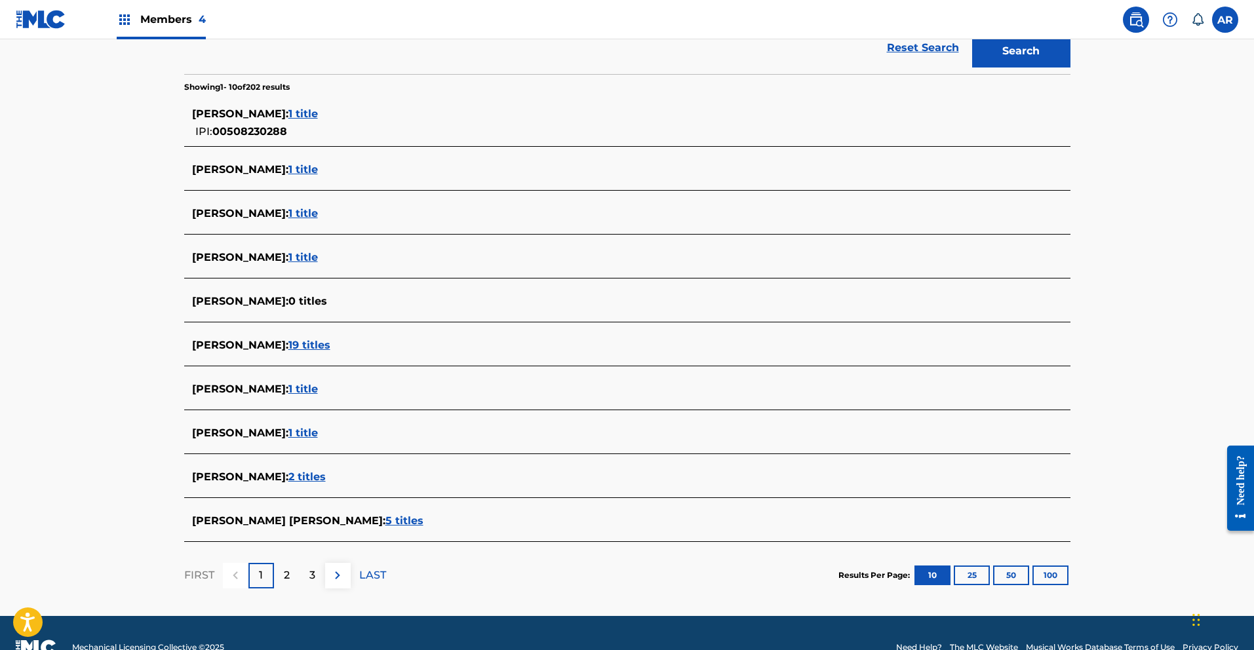
click at [318, 111] on span "1 title" at bounding box center [302, 113] width 29 height 12
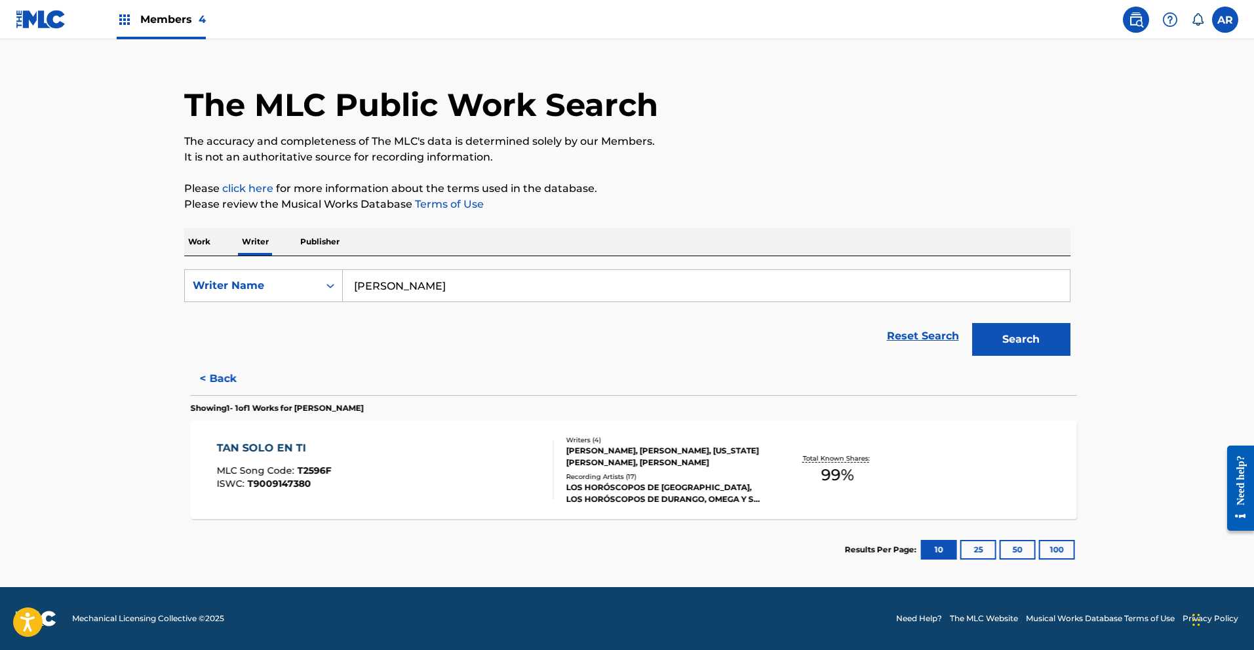
scroll to position [22, 0]
click at [279, 451] on div "TAN SOLO EN TI" at bounding box center [267, 448] width 115 height 16
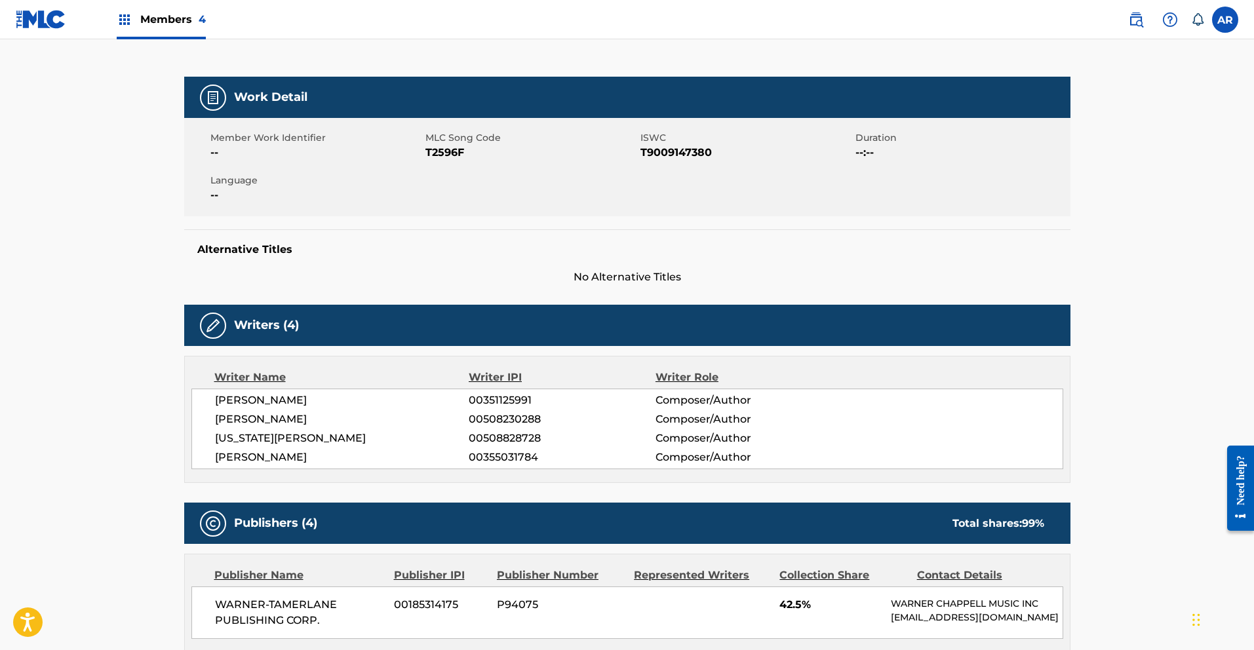
scroll to position [22, 0]
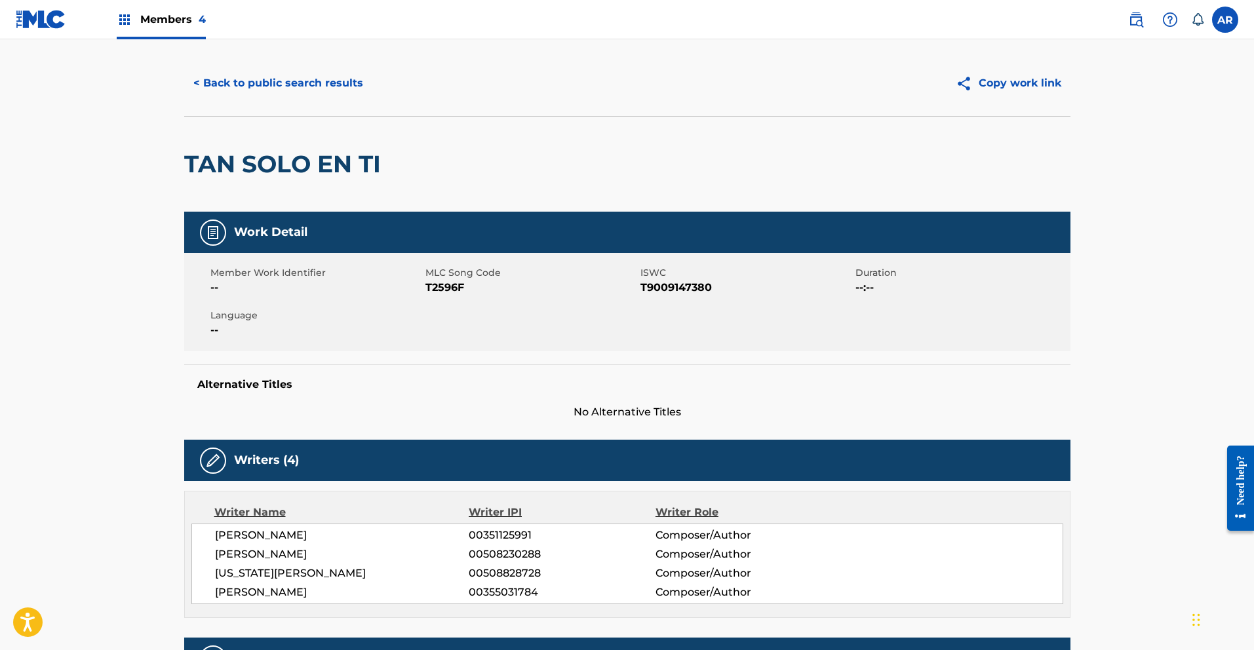
click at [201, 82] on button "< Back to public search results" at bounding box center [278, 83] width 188 height 33
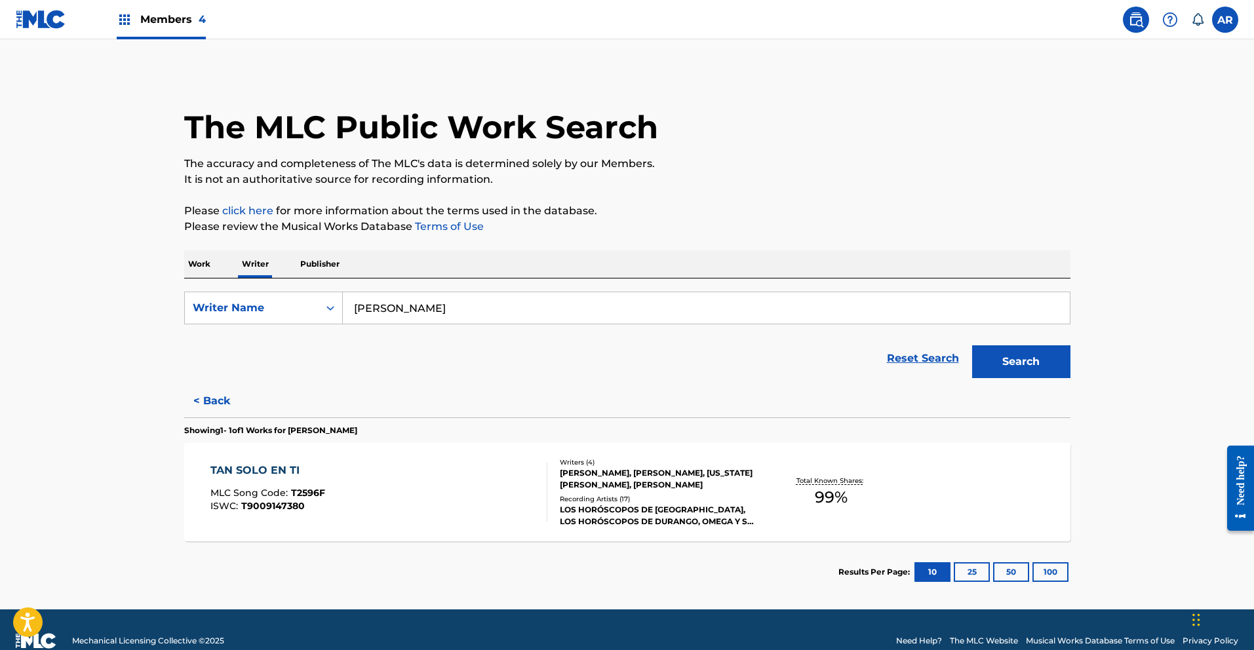
click at [392, 309] on input "marisol terrazas" at bounding box center [706, 307] width 727 height 31
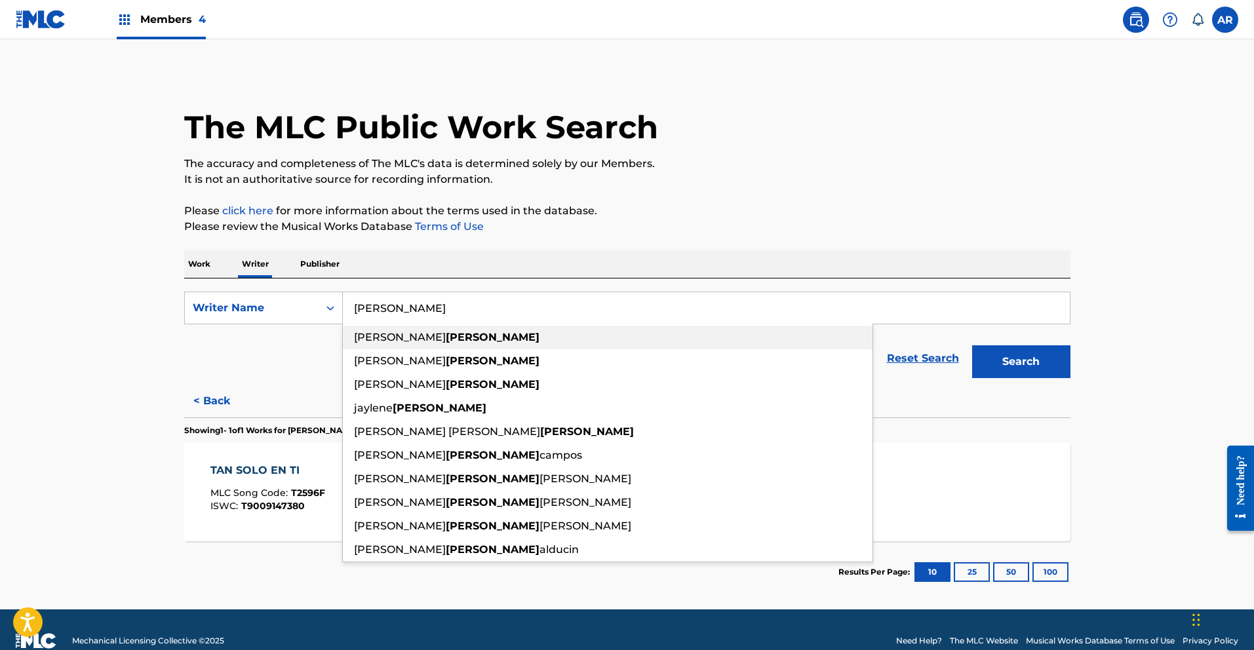
click at [433, 339] on span "humberto rodriguez" at bounding box center [400, 337] width 92 height 12
type input "humberto rodriguez terrazas"
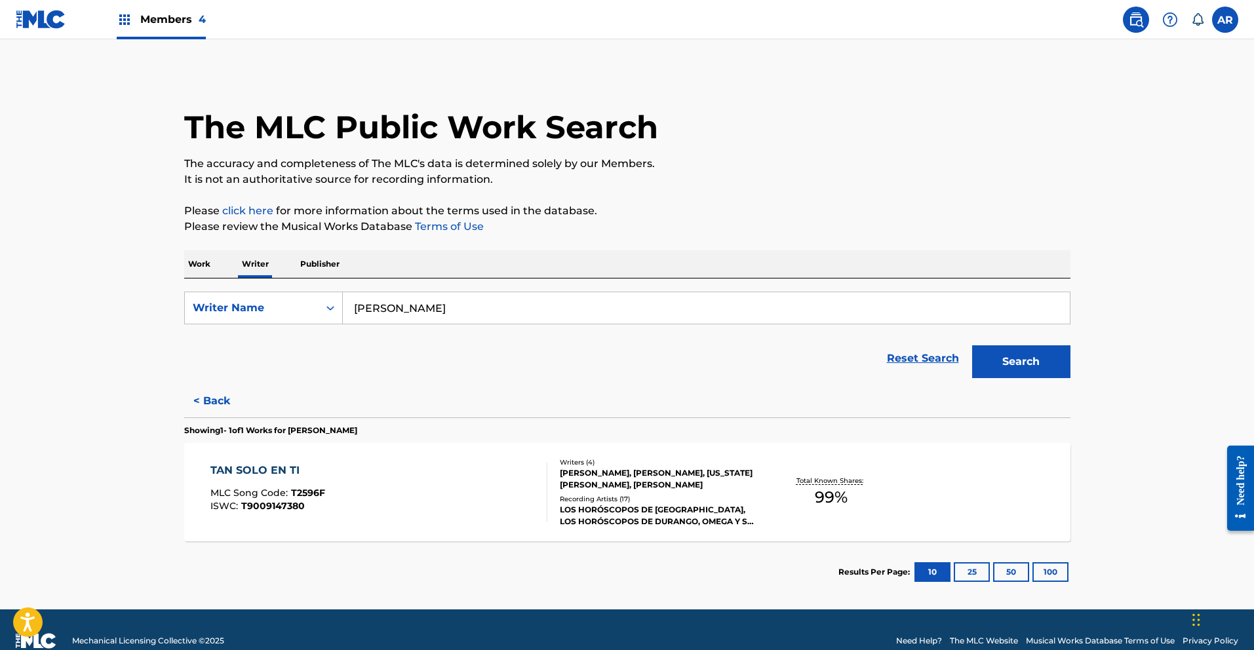
click at [994, 365] on button "Search" at bounding box center [1021, 361] width 98 height 33
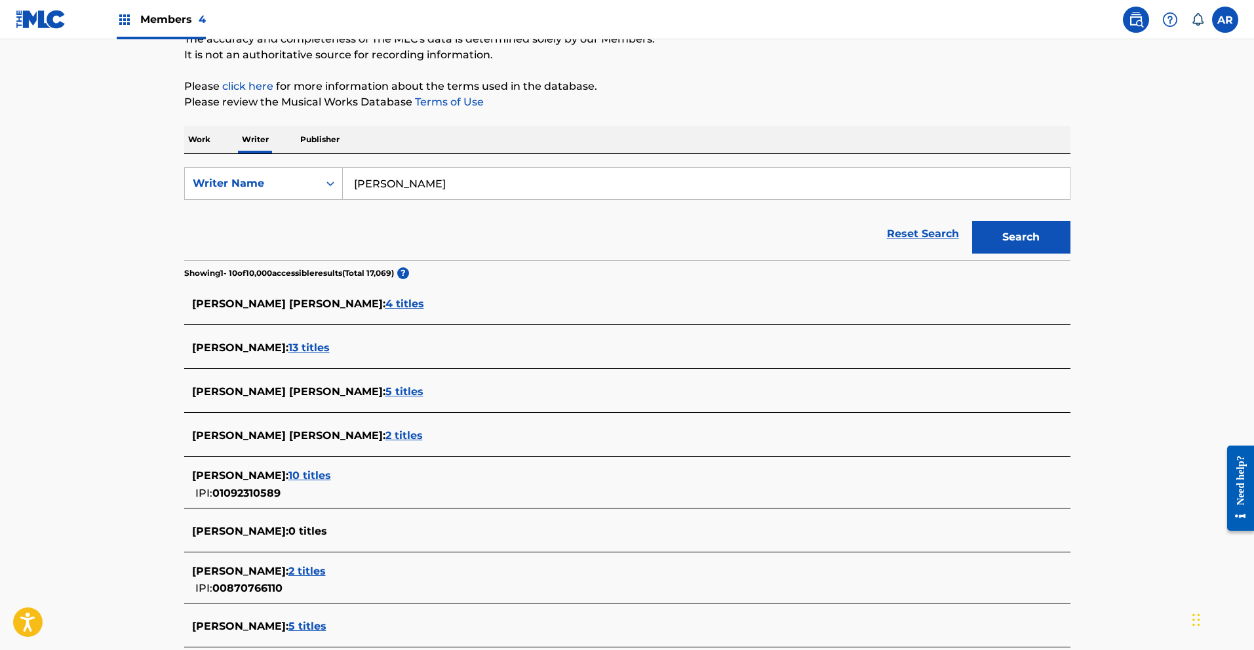
scroll to position [178, 0]
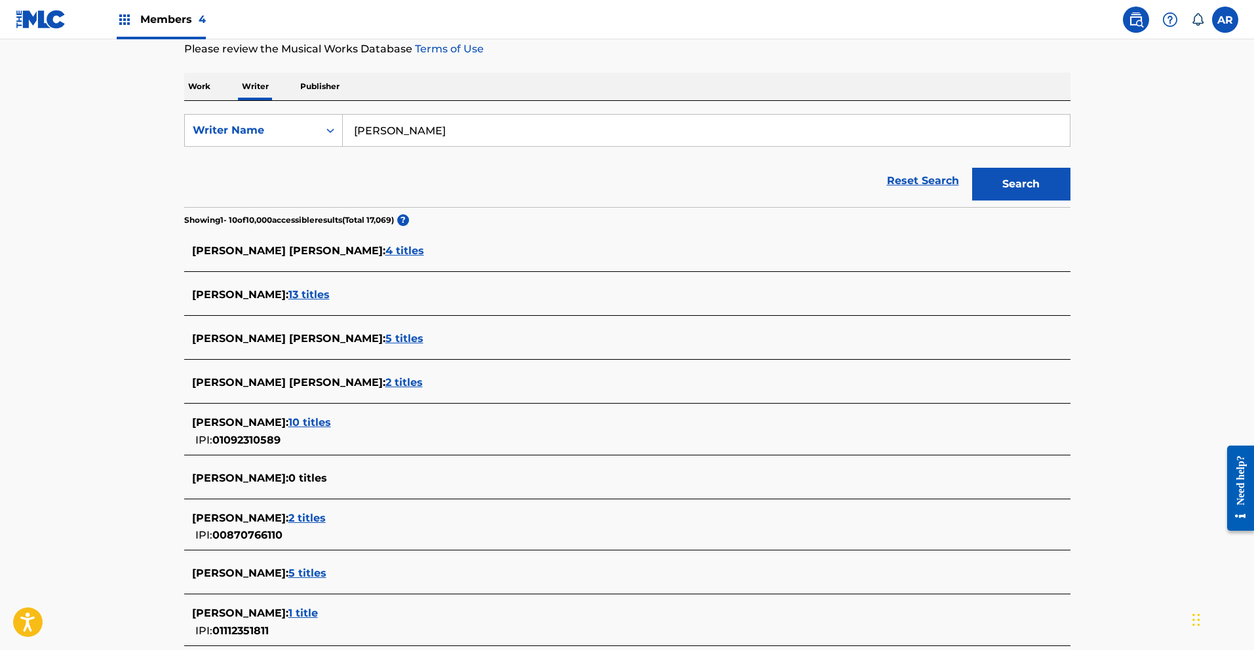
click at [408, 379] on span "2 titles" at bounding box center [403, 382] width 37 height 12
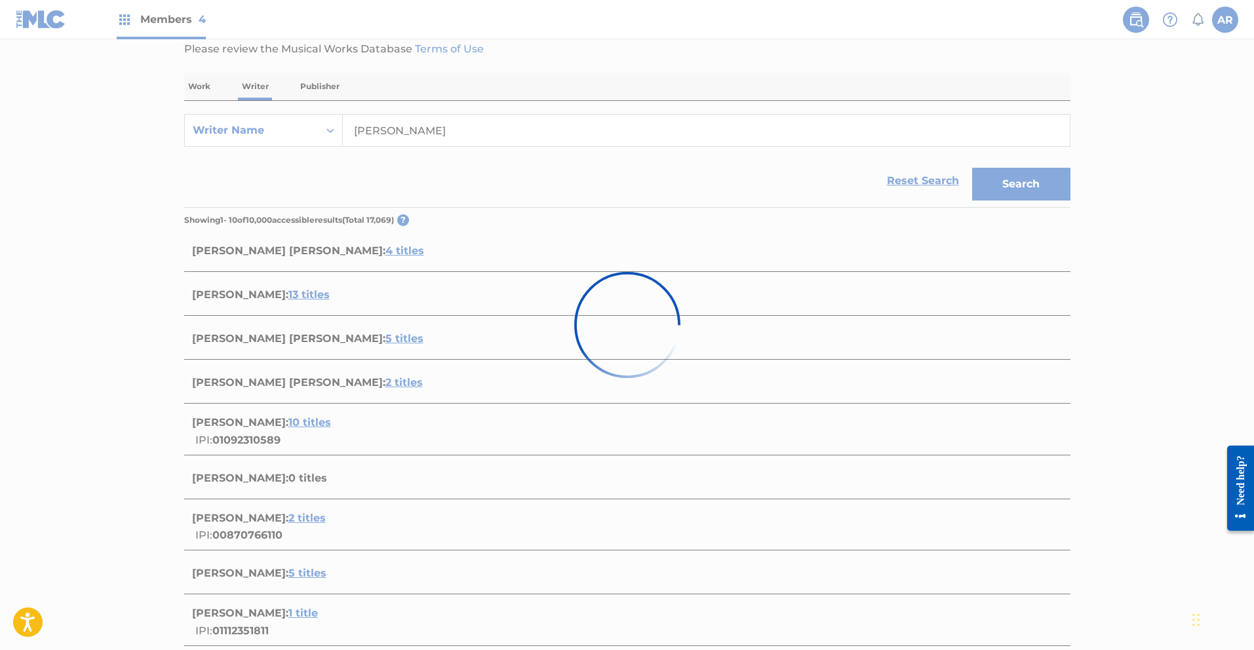
scroll to position [125, 0]
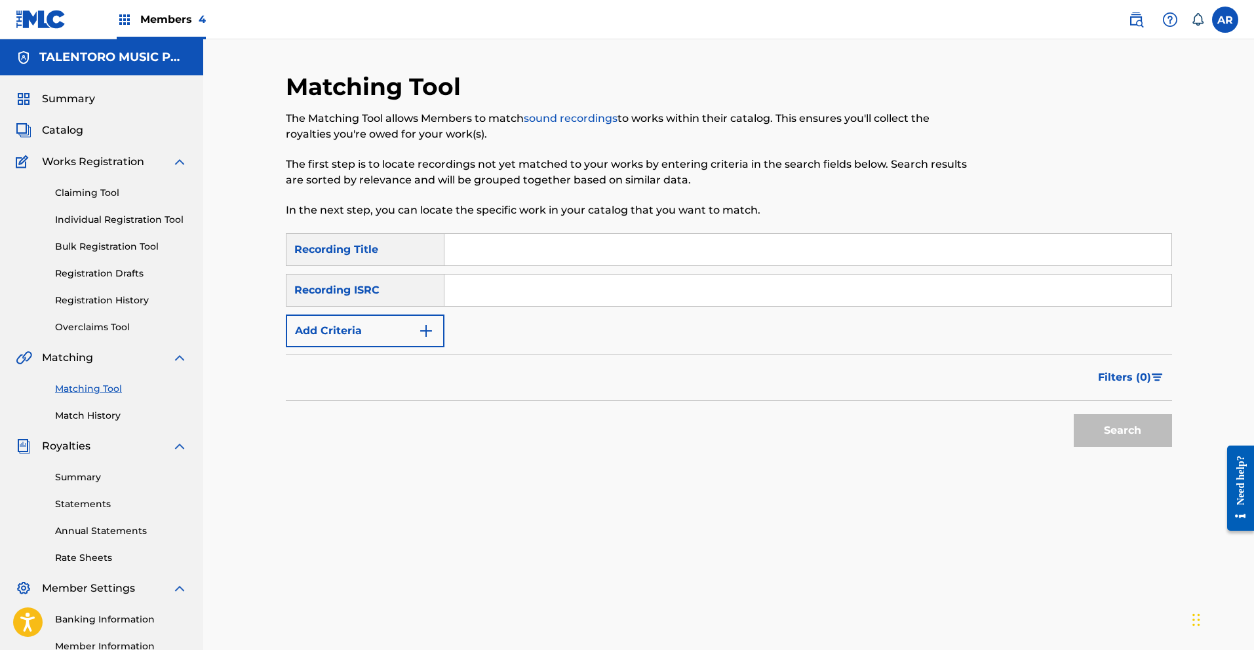
click at [81, 98] on span "Summary" at bounding box center [68, 99] width 53 height 16
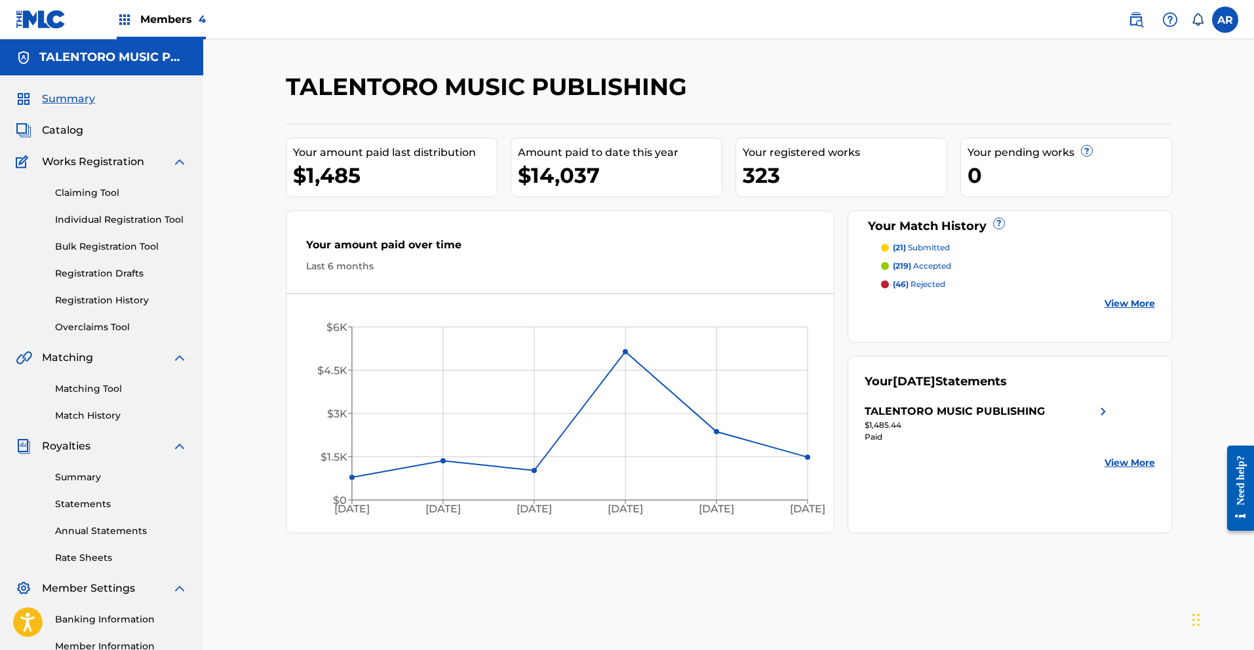
click at [168, 33] on div "Members 4" at bounding box center [161, 19] width 89 height 39
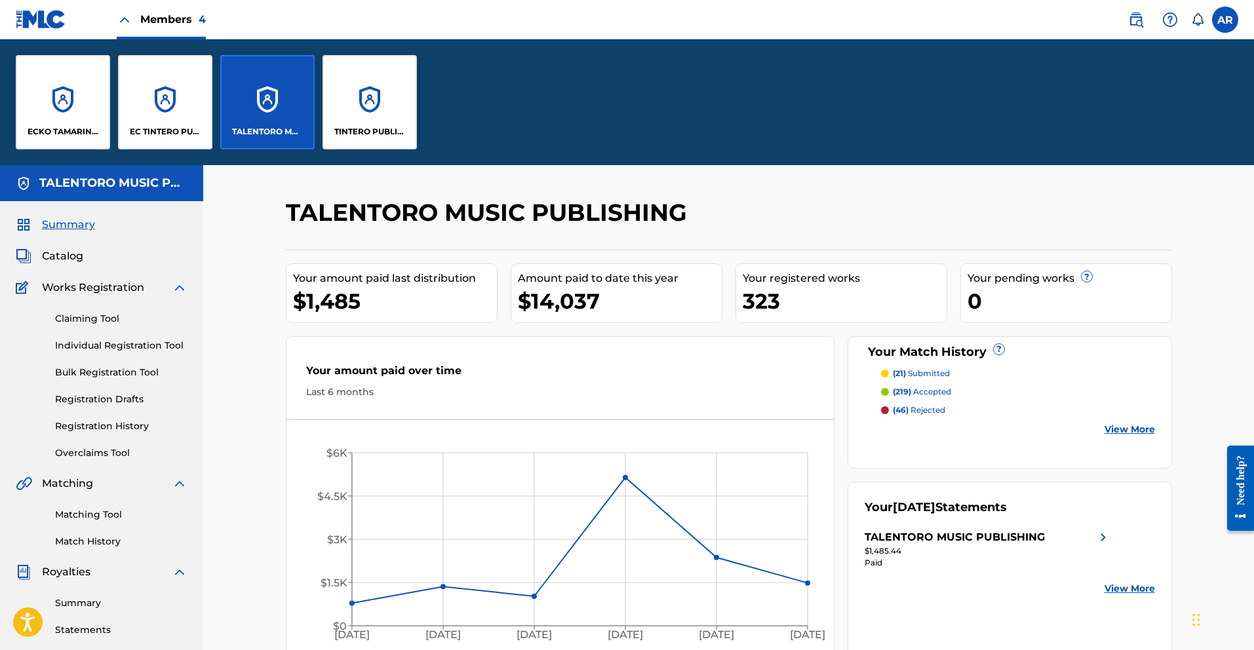
click at [75, 109] on div "ECKO TAMARINDO PUBLISHING" at bounding box center [63, 102] width 94 height 94
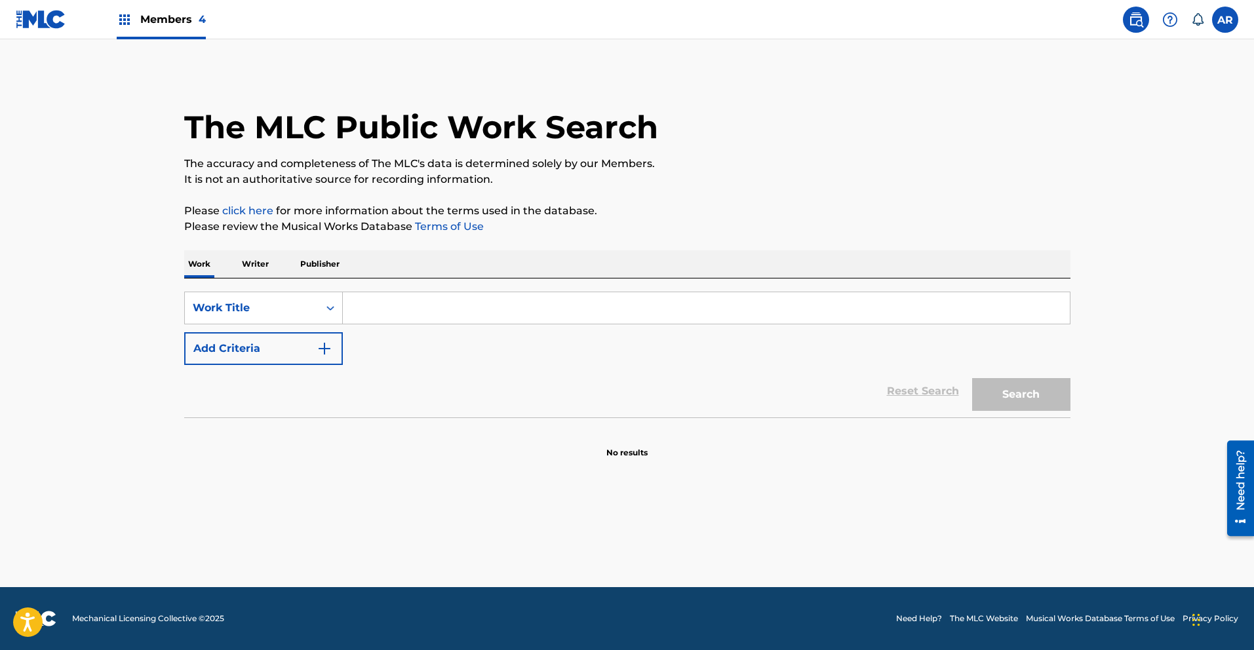
click at [263, 263] on p "Writer" at bounding box center [255, 264] width 35 height 28
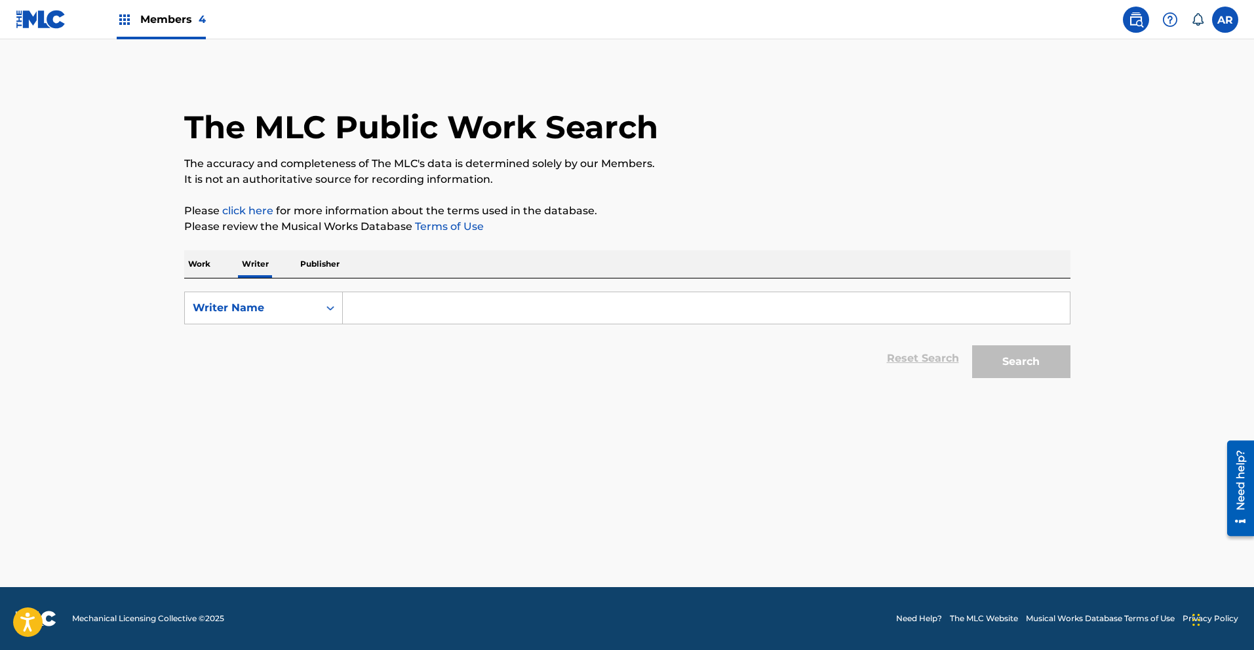
click at [456, 319] on input "Search Form" at bounding box center [706, 307] width 727 height 31
type input "Germine Valentina"
click at [972, 345] on button "Search" at bounding box center [1021, 361] width 98 height 33
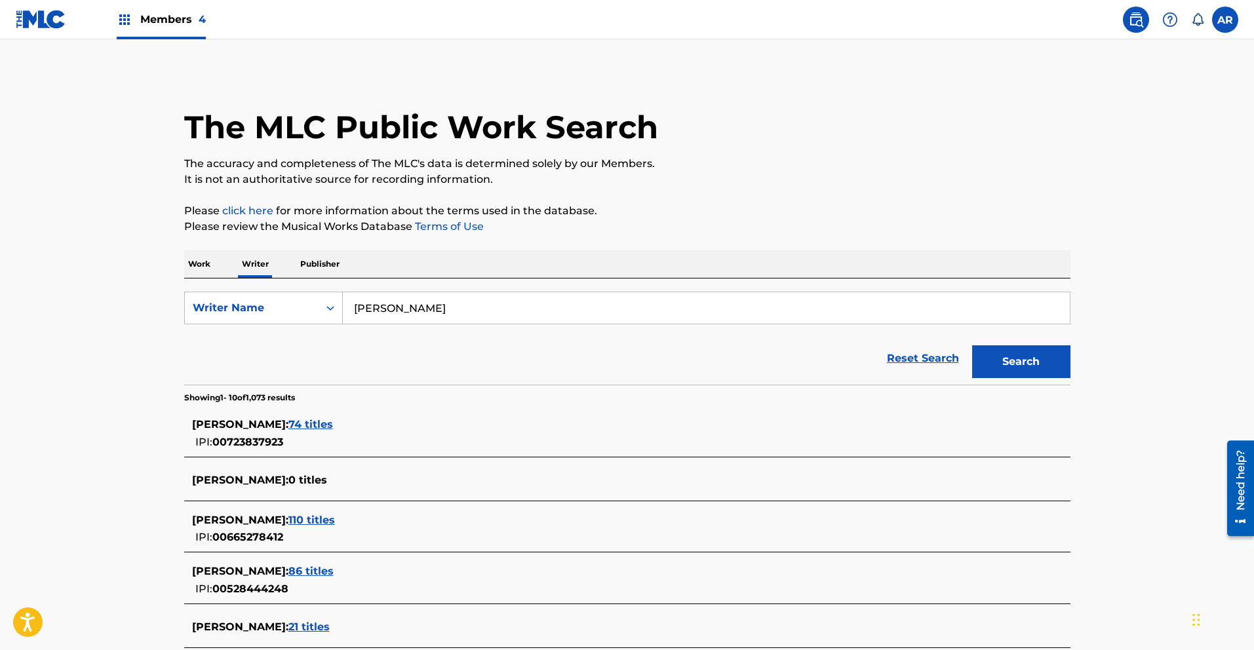
click at [205, 263] on p "Work" at bounding box center [199, 264] width 30 height 28
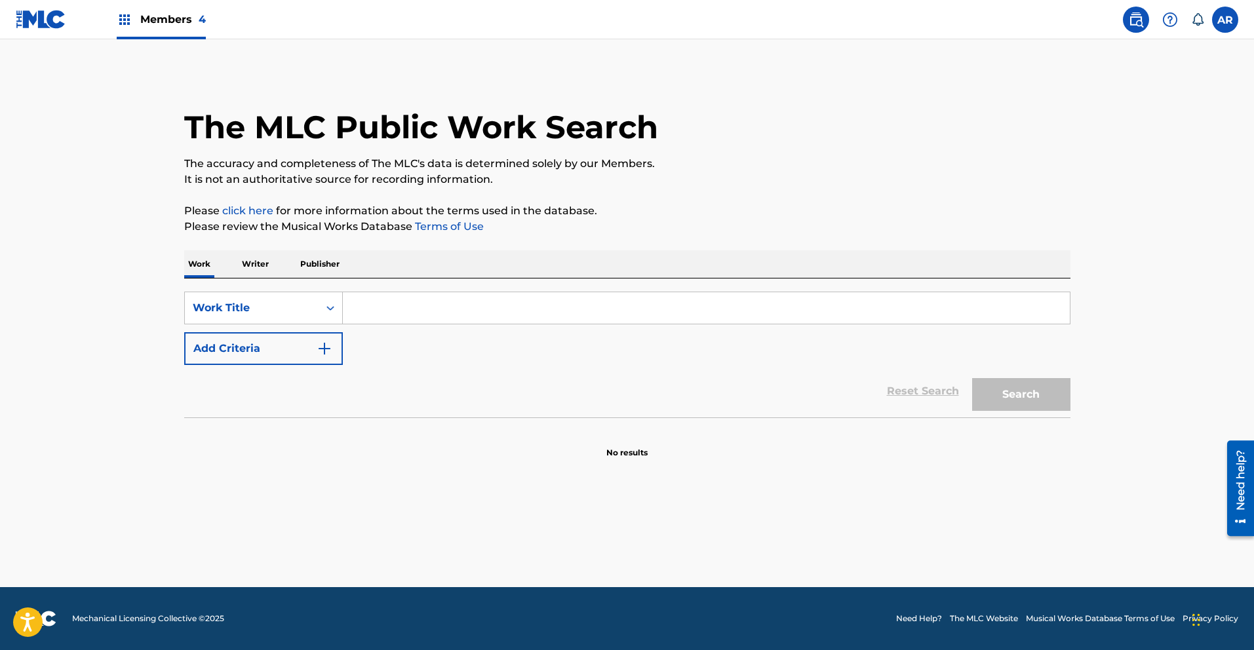
click at [381, 308] on input "Search Form" at bounding box center [706, 307] width 727 height 31
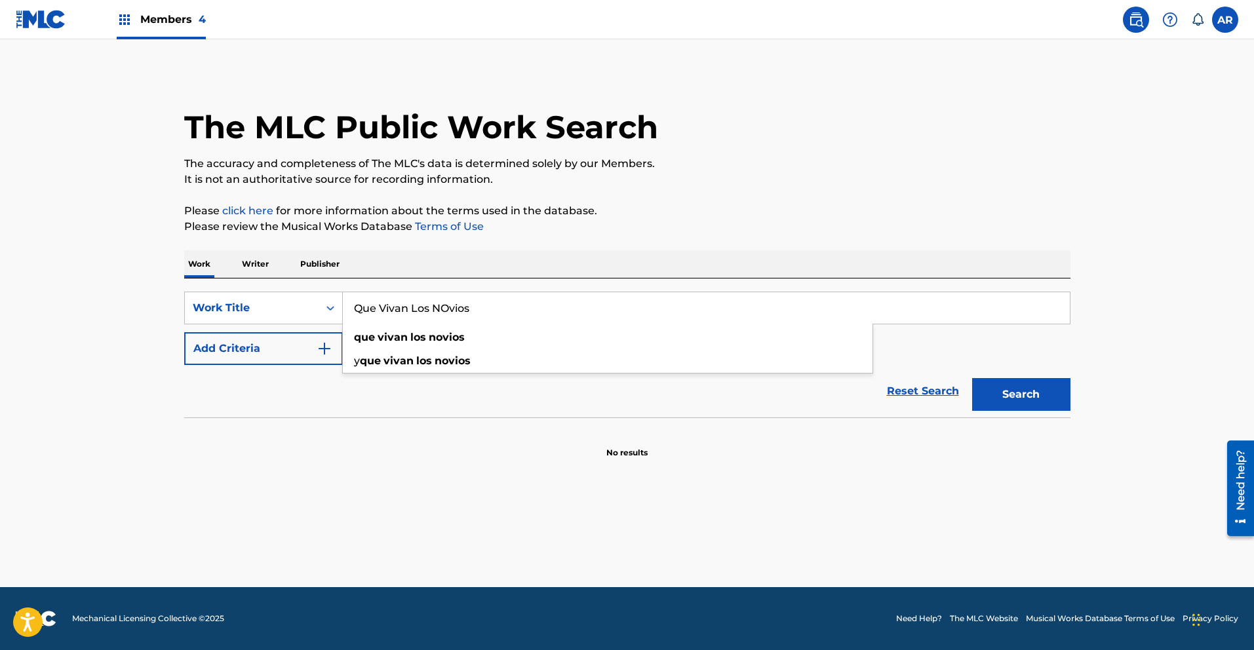
type input "Que Vivan Los NOvios"
click at [972, 378] on button "Search" at bounding box center [1021, 394] width 98 height 33
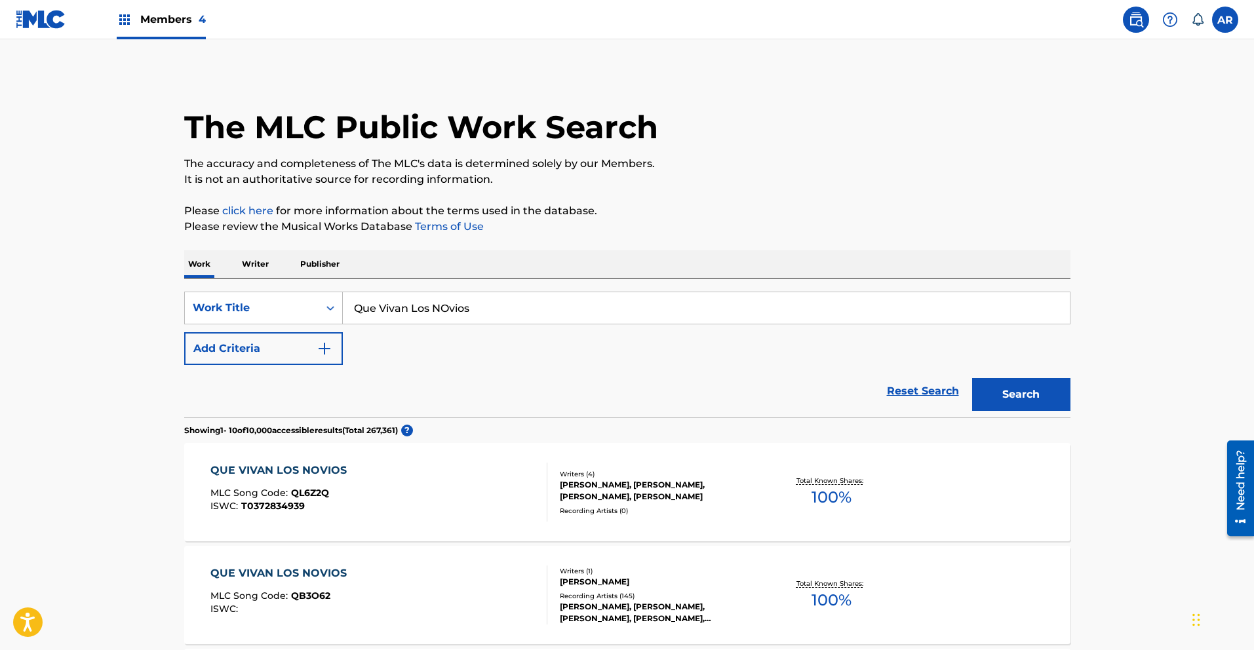
click at [157, 16] on span "Members 4" at bounding box center [173, 19] width 66 height 15
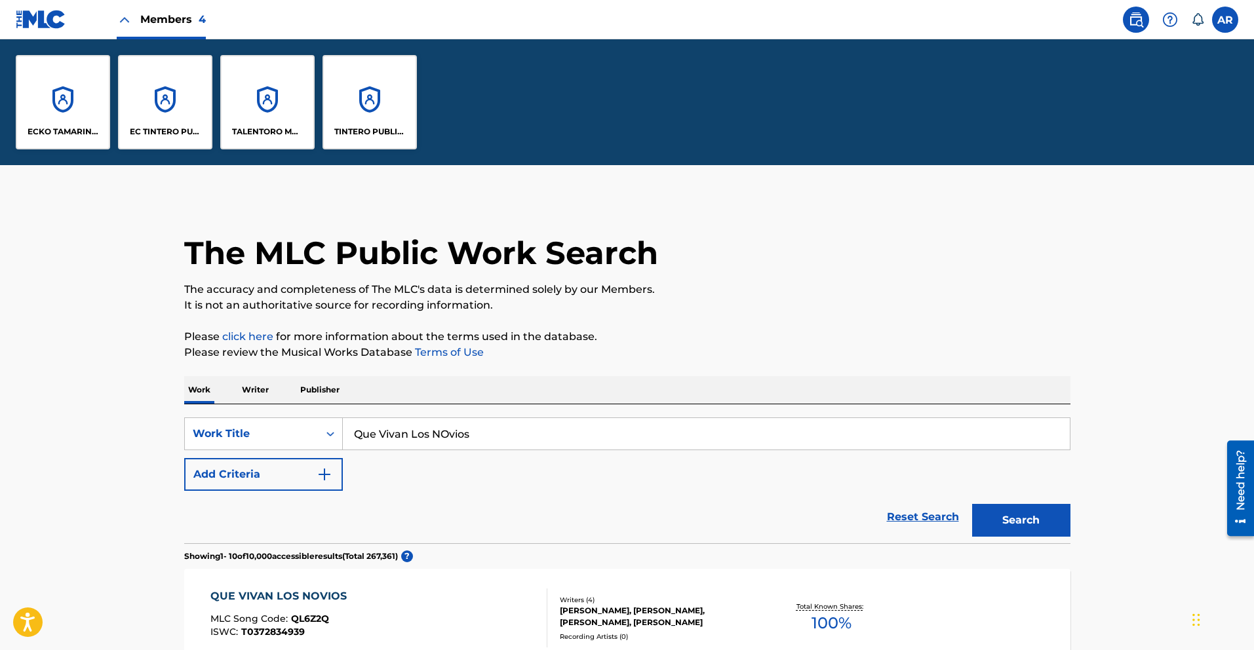
click at [244, 140] on div "TALENTORO MUSIC PUBLISHING" at bounding box center [267, 102] width 94 height 94
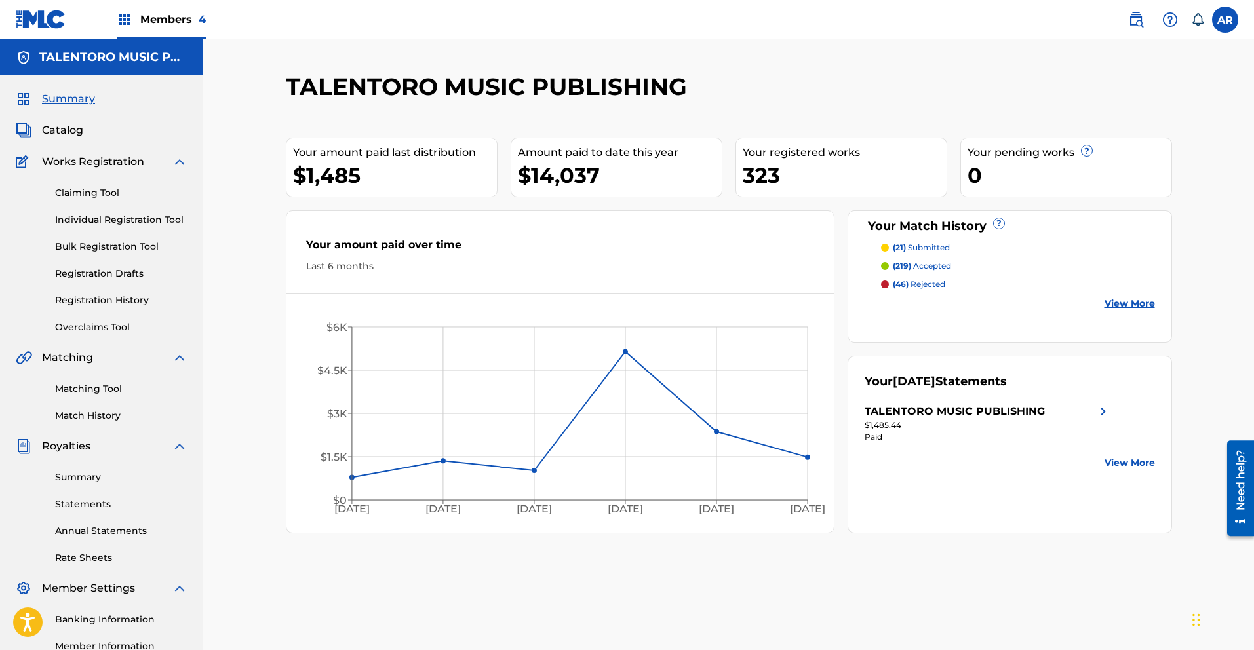
click at [97, 190] on link "Claiming Tool" at bounding box center [121, 193] width 132 height 14
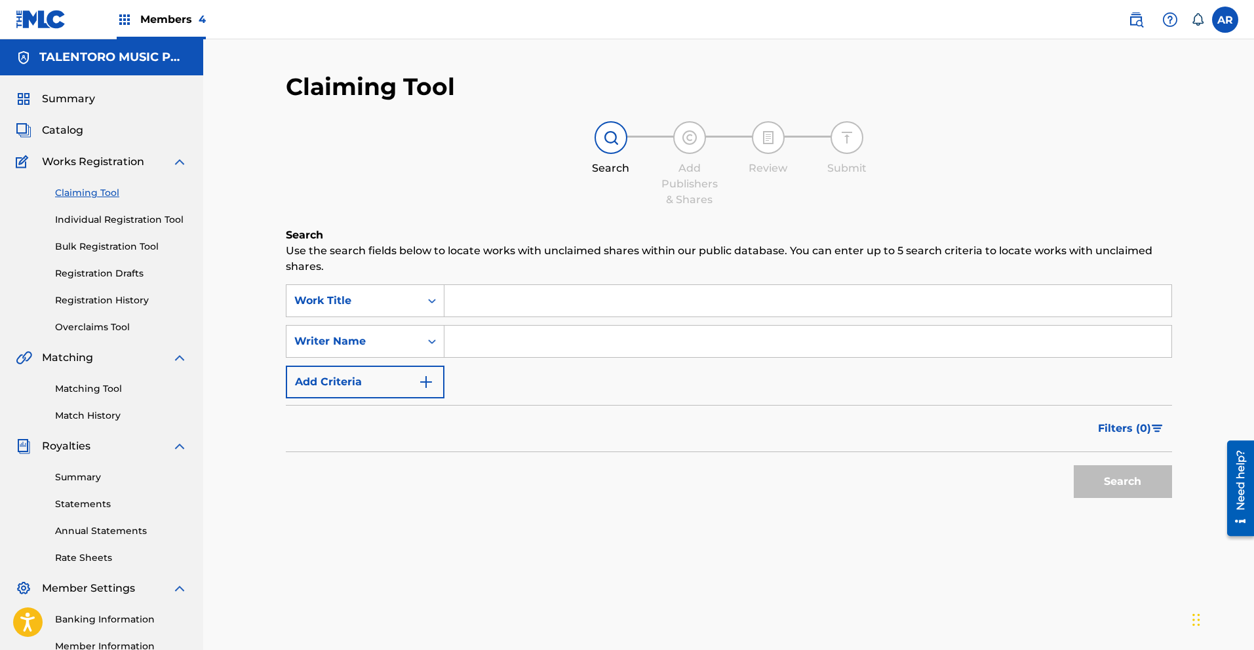
click at [559, 299] on input "Search Form" at bounding box center [807, 300] width 727 height 31
type input "Que Vivan Los Novios"
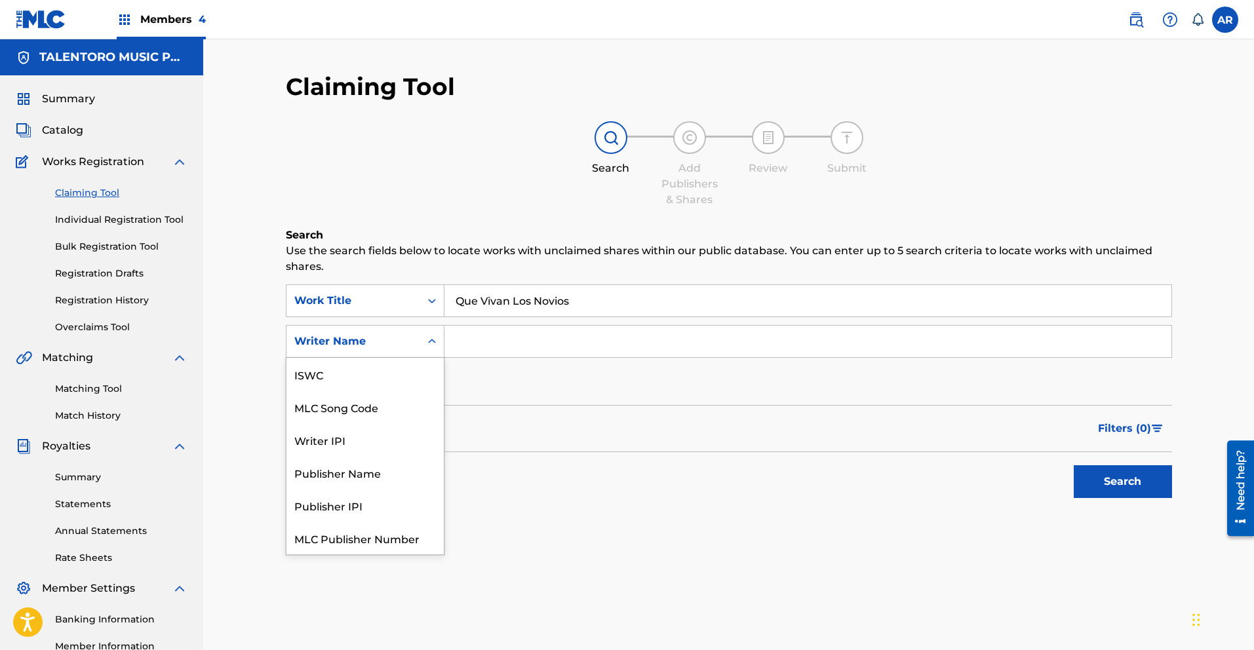
click at [406, 337] on div "Writer Name" at bounding box center [353, 342] width 118 height 16
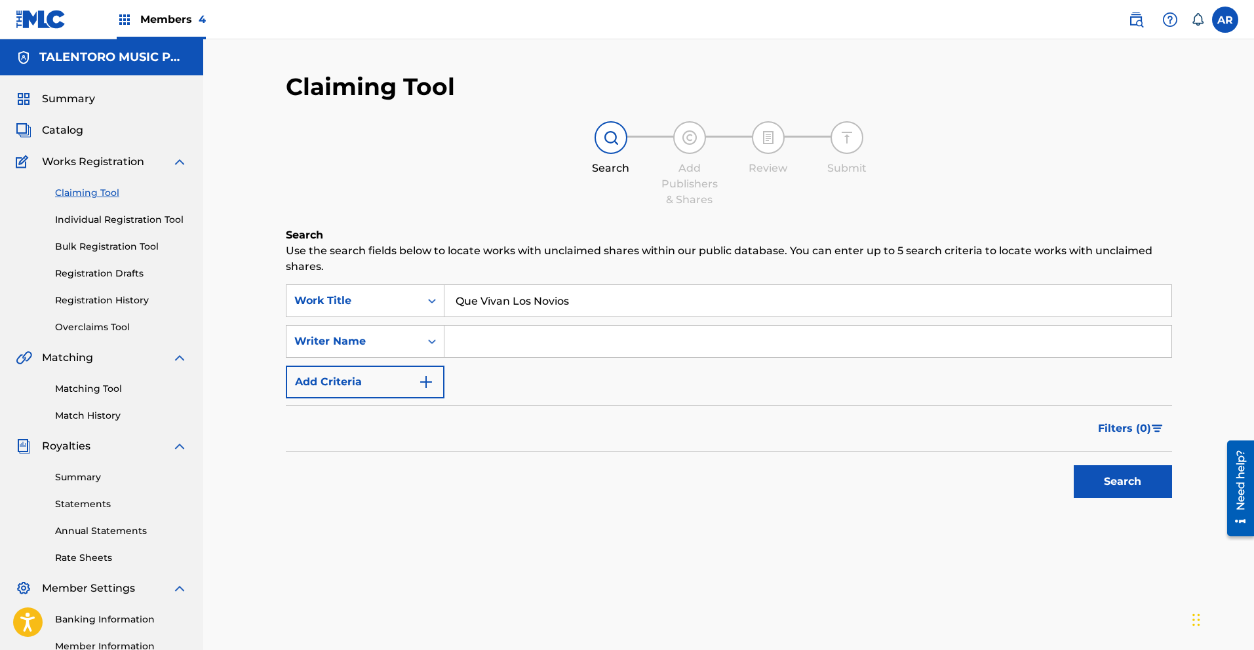
click at [508, 337] on input "Search Form" at bounding box center [807, 341] width 727 height 31
type input "g"
type input "Germaine Valentina"
click at [1107, 472] on button "Search" at bounding box center [1122, 481] width 98 height 33
click at [1132, 484] on button "Search" at bounding box center [1122, 481] width 98 height 33
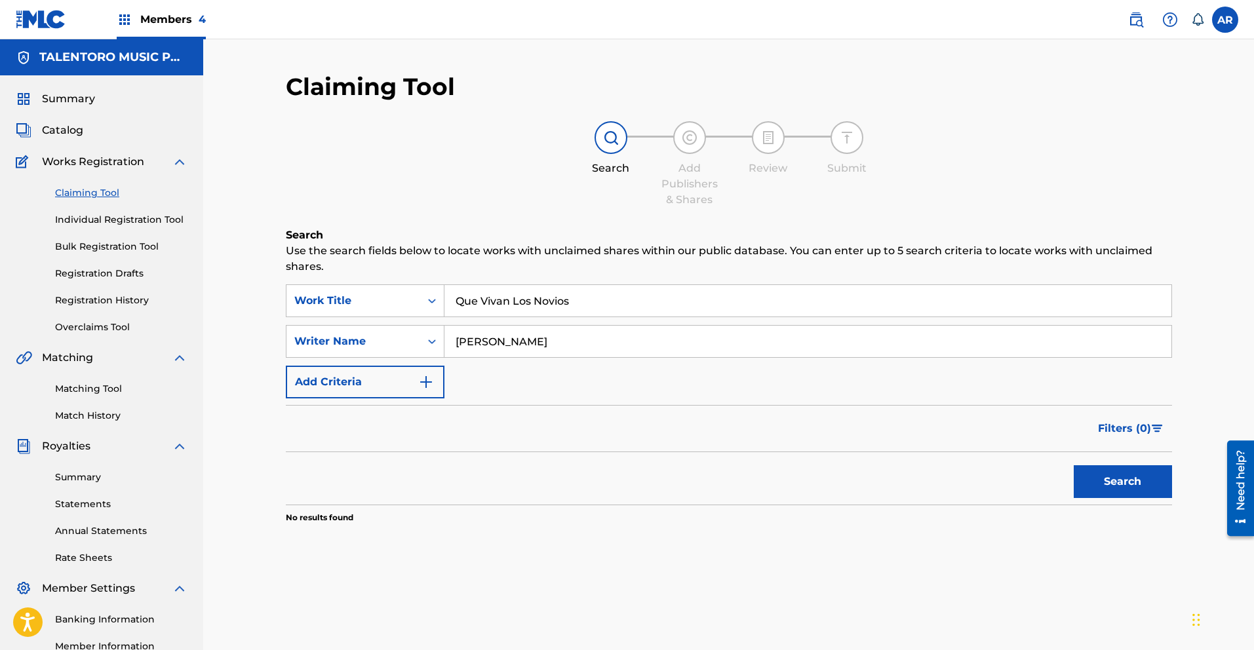
click at [116, 386] on link "Matching Tool" at bounding box center [121, 389] width 132 height 14
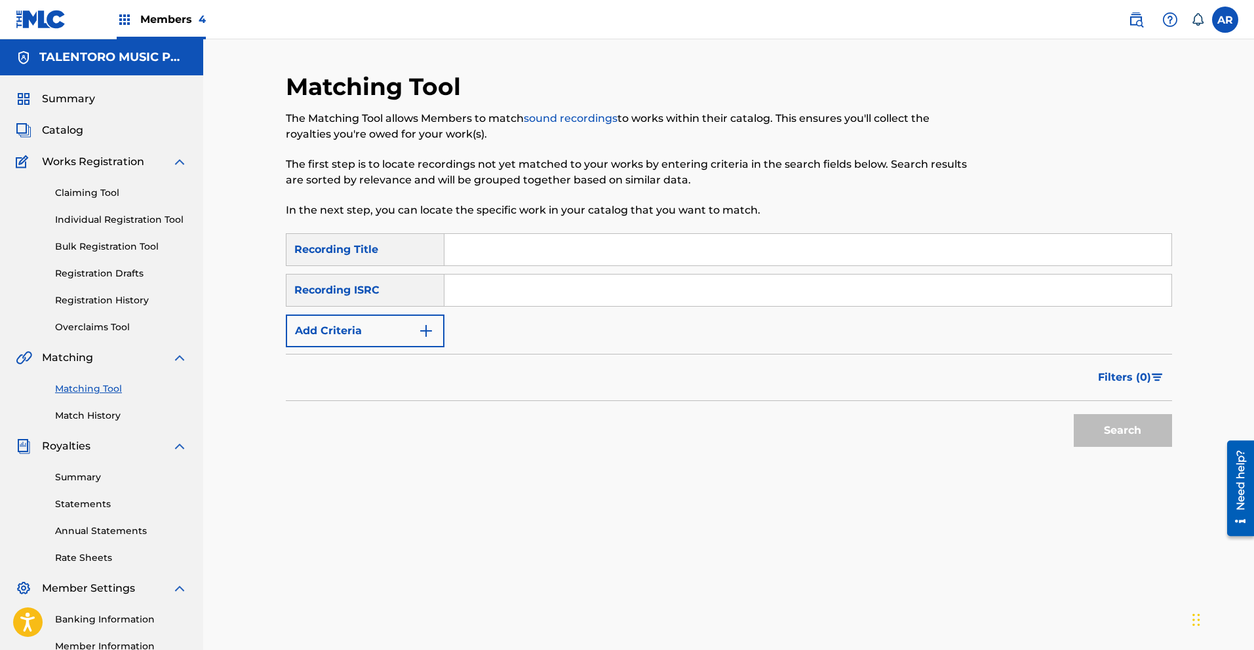
click at [520, 250] on input "Search Form" at bounding box center [807, 249] width 727 height 31
click at [1097, 434] on button "Search" at bounding box center [1122, 430] width 98 height 33
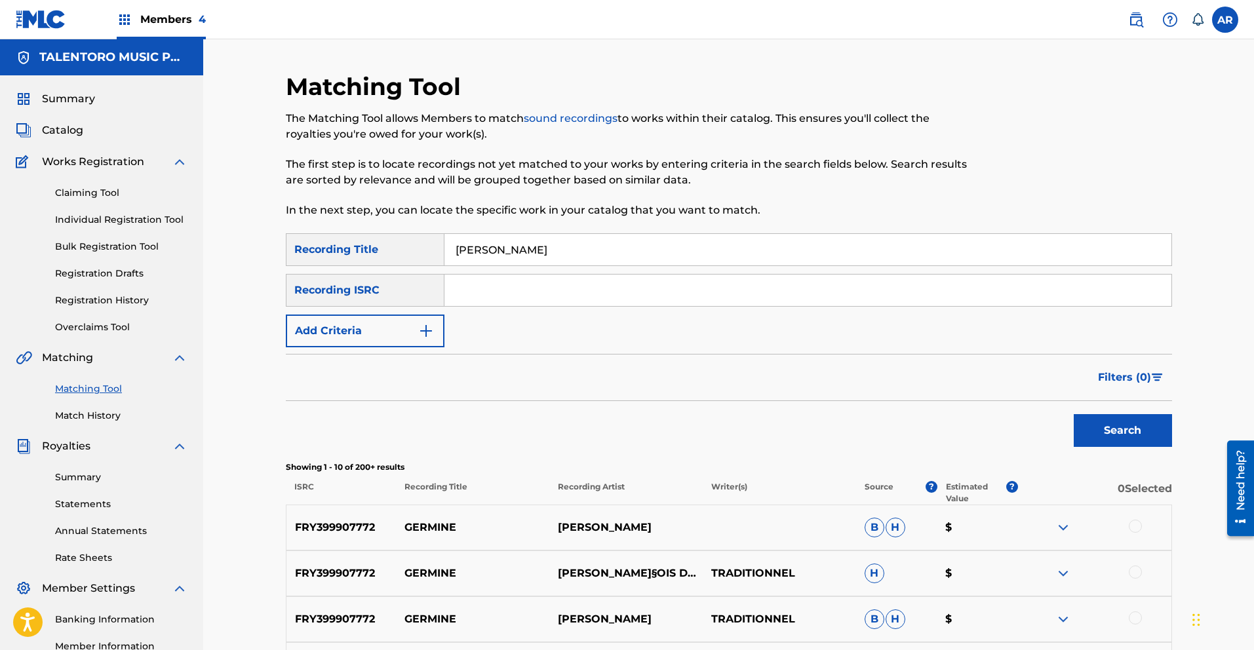
click at [564, 258] on input "Germine Valentina" at bounding box center [807, 249] width 727 height 31
type input "G"
type input "Que vivan los novios"
click at [582, 298] on input "Search Form" at bounding box center [807, 290] width 727 height 31
type input "Germaine Valentina"
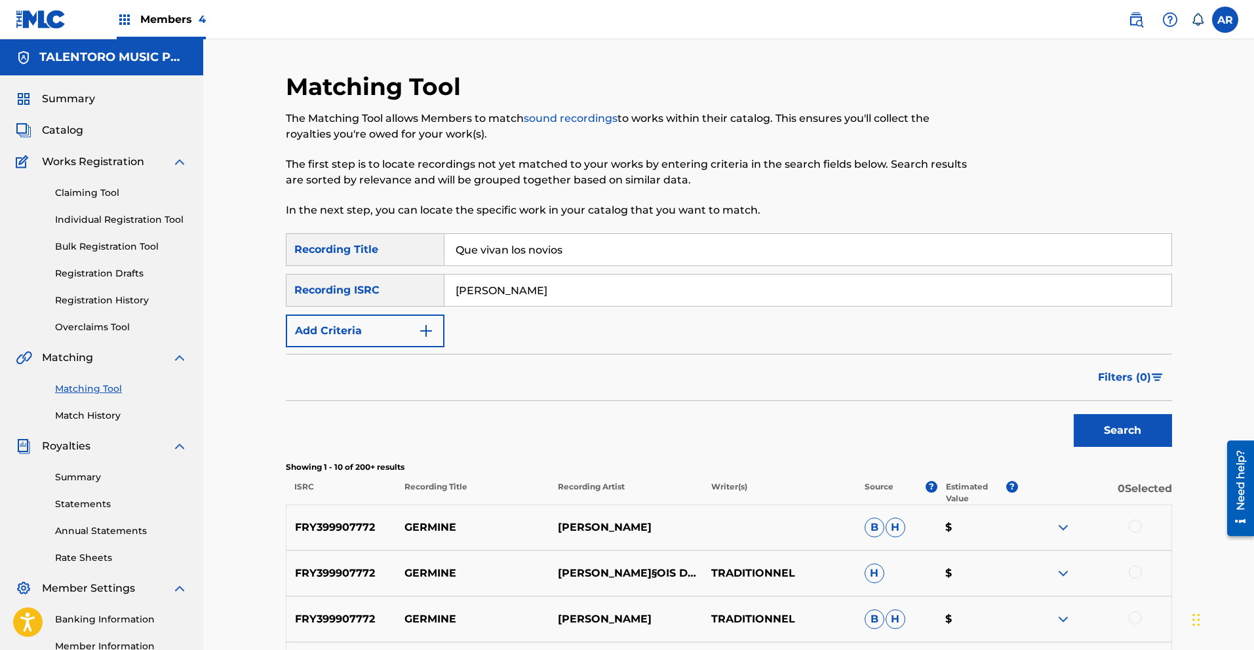
click at [1134, 436] on button "Search" at bounding box center [1122, 430] width 98 height 33
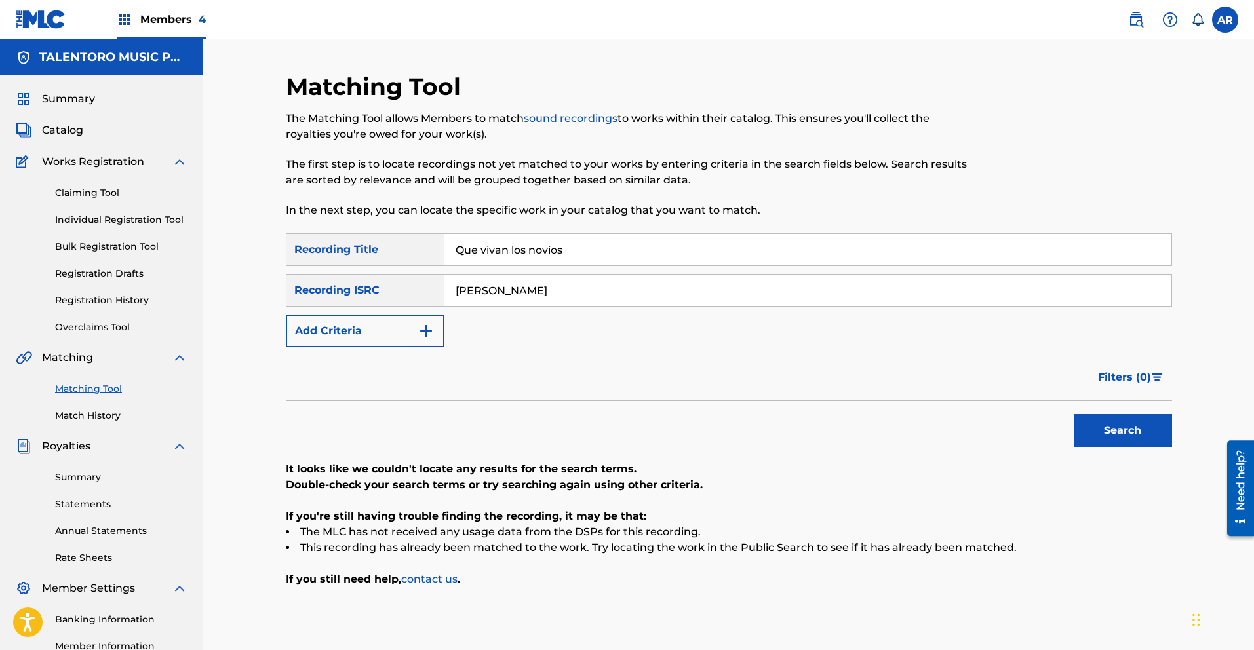
click at [1100, 436] on button "Search" at bounding box center [1122, 430] width 98 height 33
